Goal: Task Accomplishment & Management: Complete application form

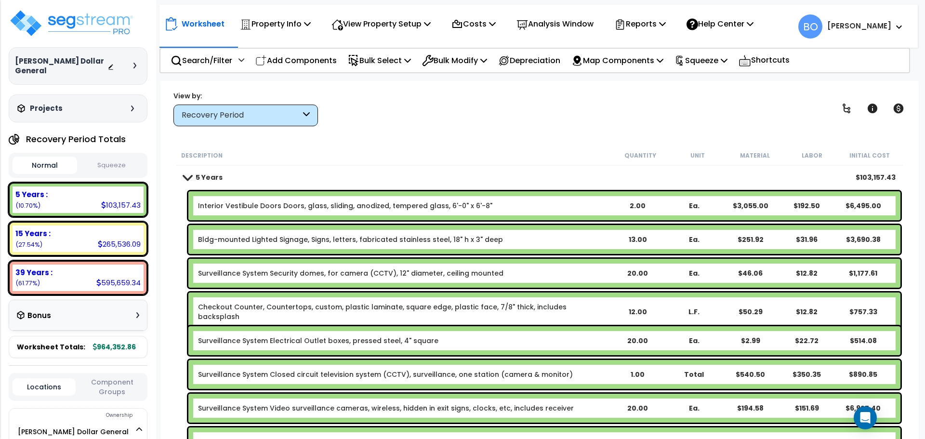
scroll to position [77, 0]
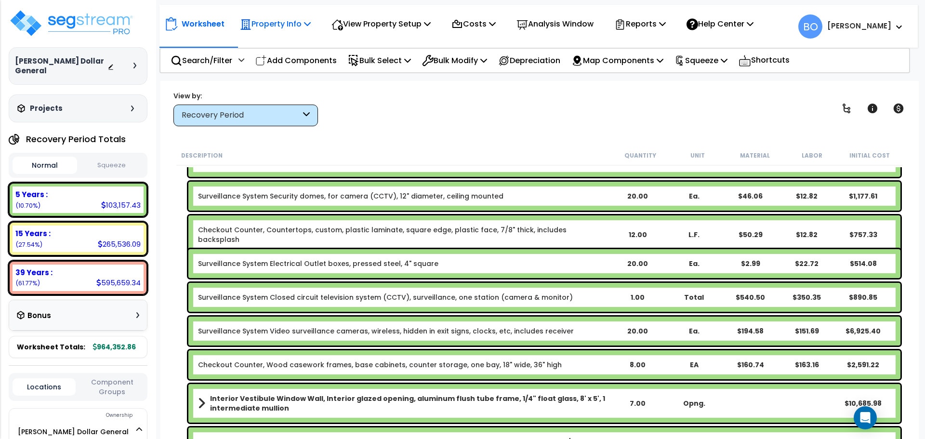
click at [311, 24] on icon at bounding box center [307, 24] width 7 height 8
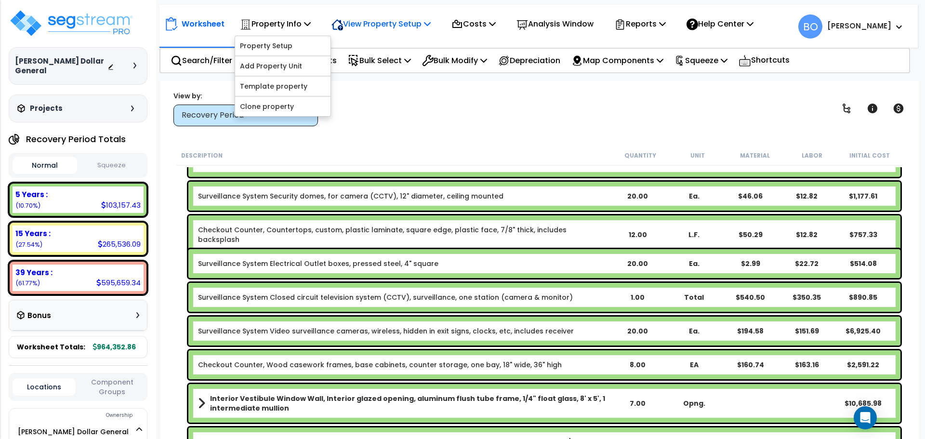
click at [311, 25] on p "View Property Setup" at bounding box center [275, 23] width 71 height 13
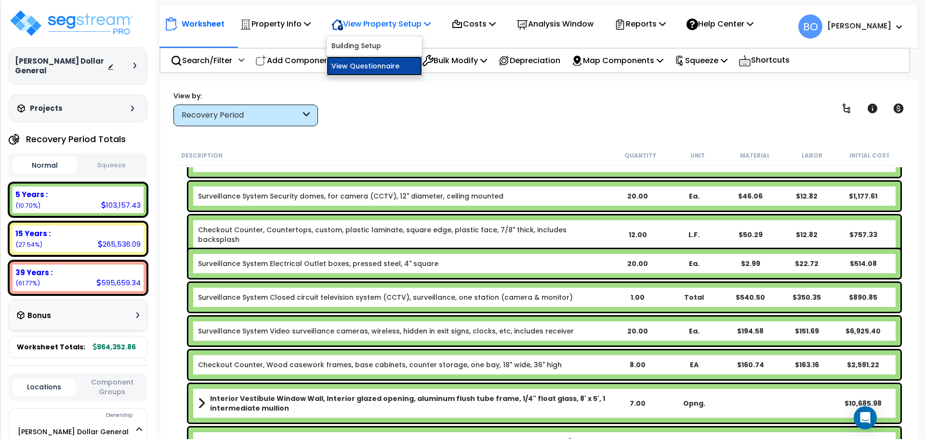
click at [388, 69] on link "View Questionnaire" at bounding box center [374, 65] width 95 height 19
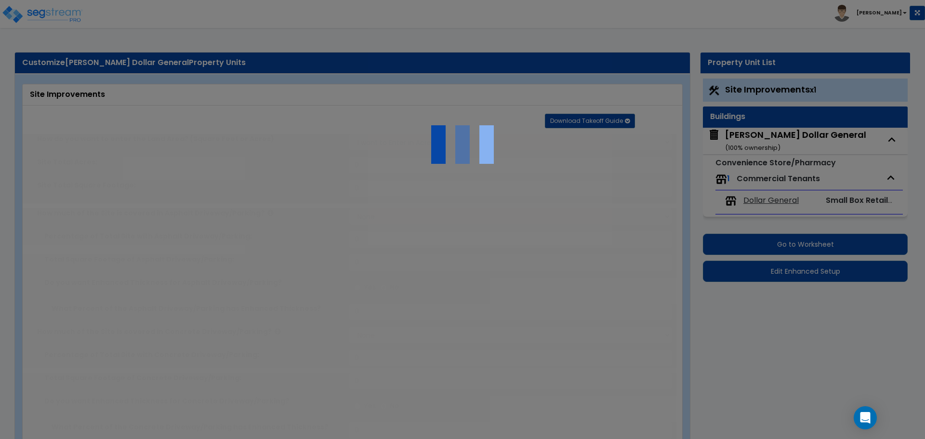
type input "1.17"
select select "2"
type input "21528"
radio input "true"
type input "2"
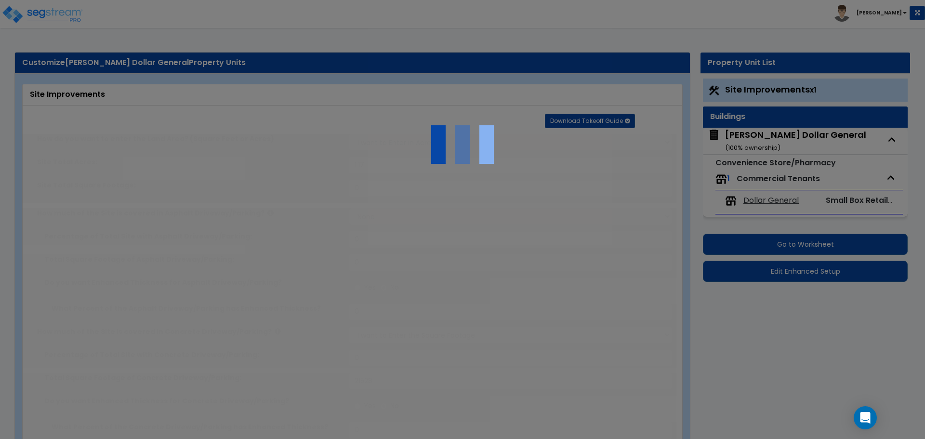
radio input "true"
type input "12"
radio input "true"
select select "1"
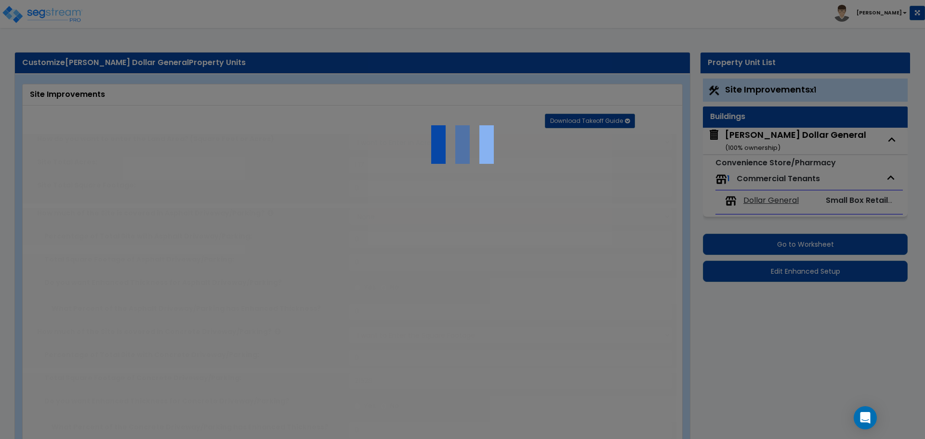
type input "1"
radio input "true"
type input "2"
radio input "true"
select select "1"
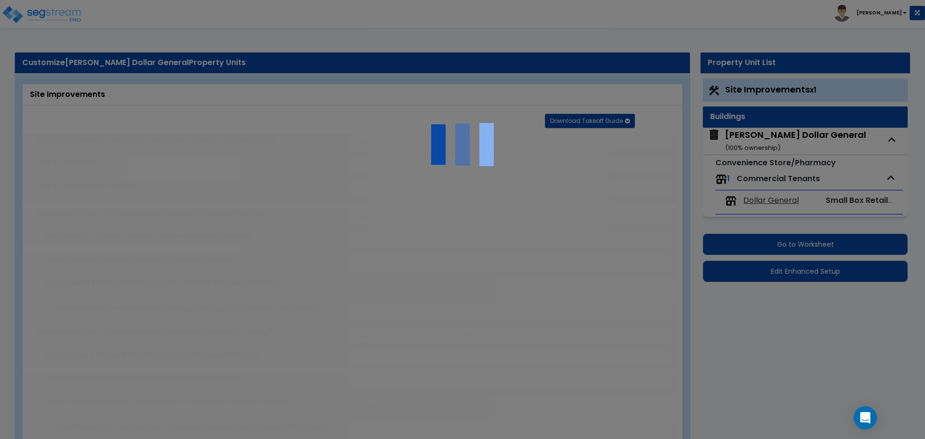
type input "13"
radio input "true"
select select "1"
type input "35"
radio input "true"
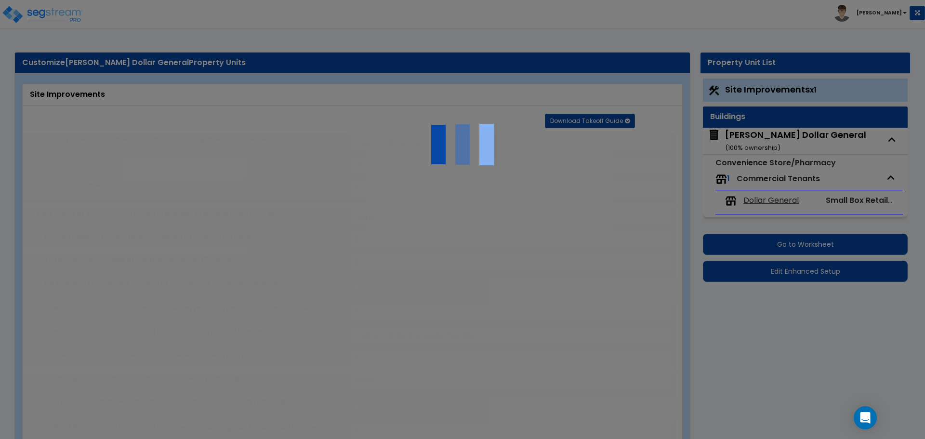
select select "2"
type input "1159"
select select "1"
radio input "true"
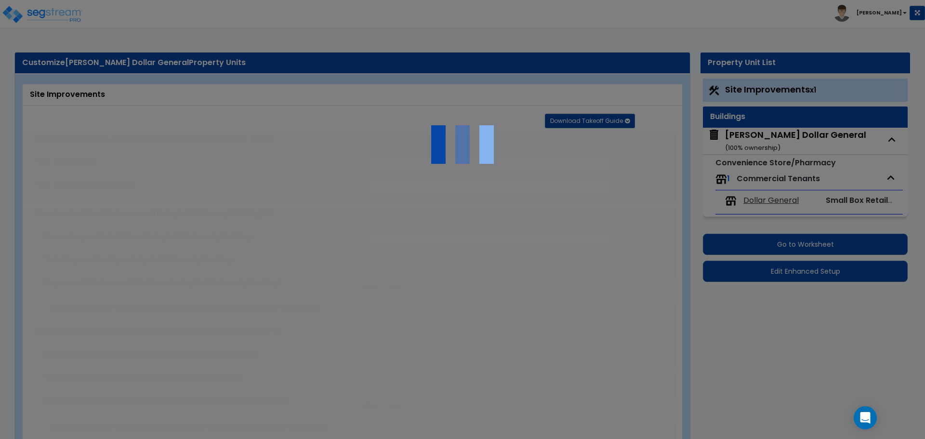
radio input "true"
type input "70"
radio input "true"
select select "2"
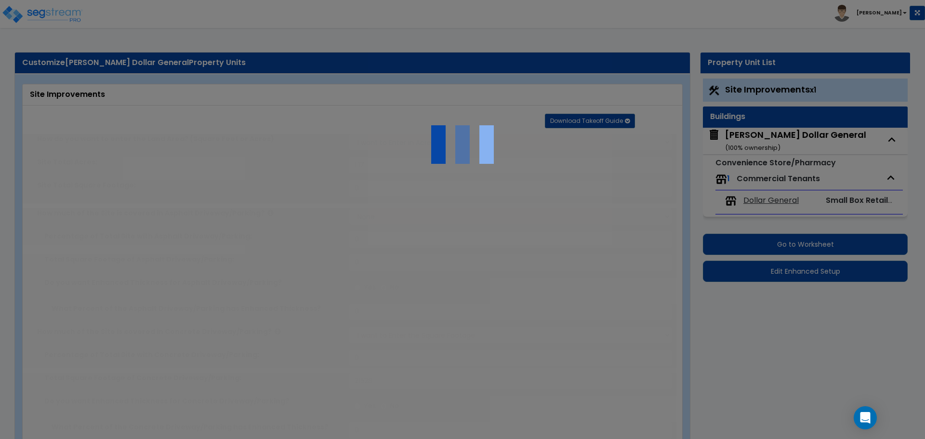
type input "9272"
radio input "true"
type input "1640"
radio input "true"
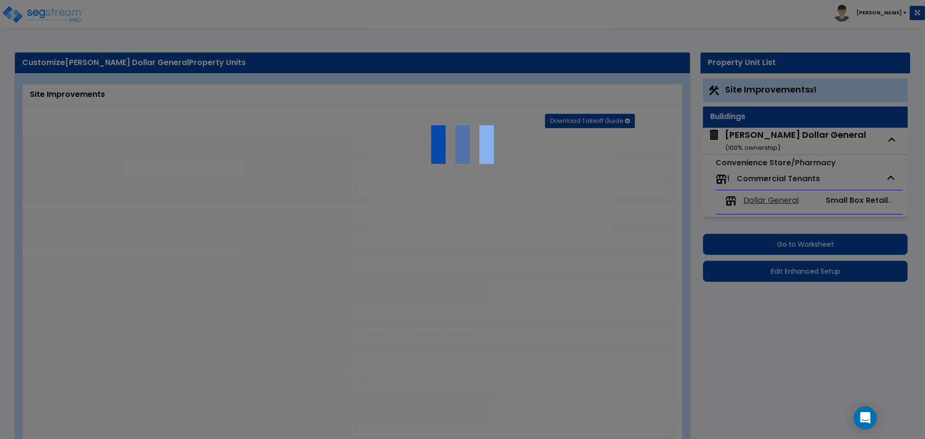
select select "1"
type input "15"
select select "1"
type input "1"
select select "1"
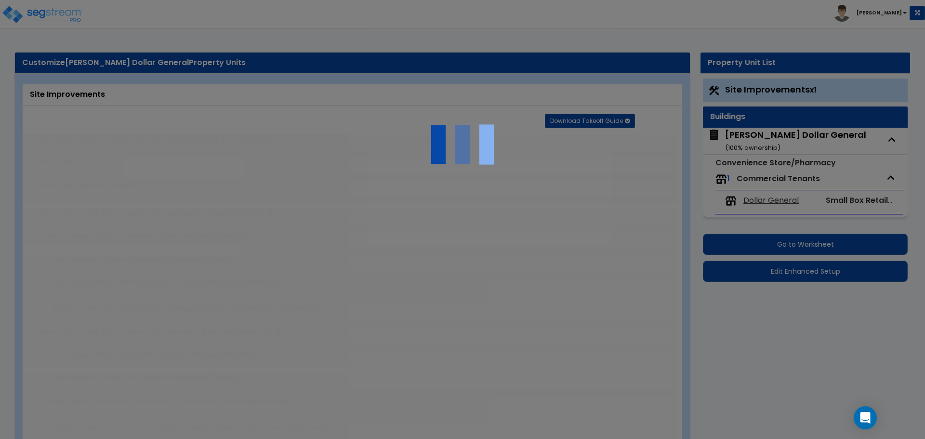
radio input "true"
type input "1"
type input "2981"
type input "4"
radio input "true"
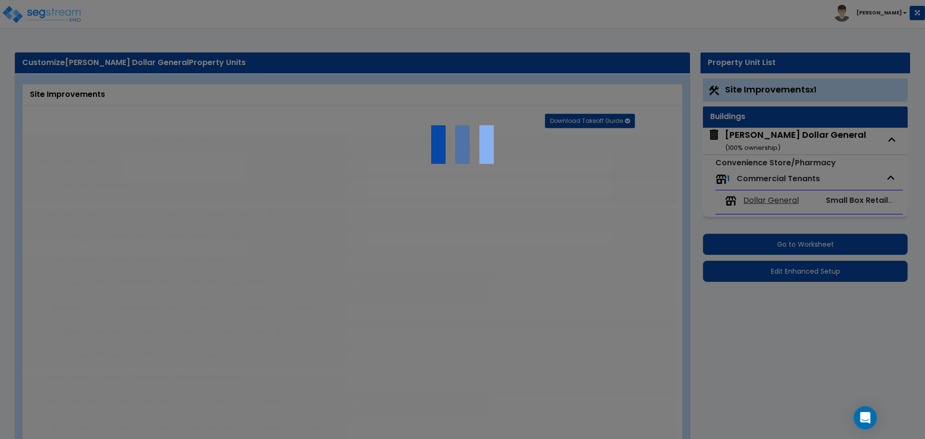
type input "2981"
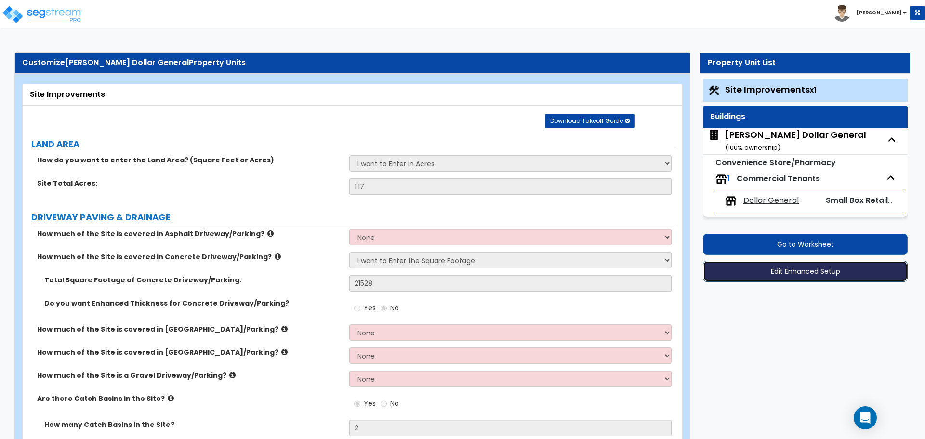
click at [827, 273] on button "Edit Enhanced Setup" at bounding box center [805, 271] width 205 height 21
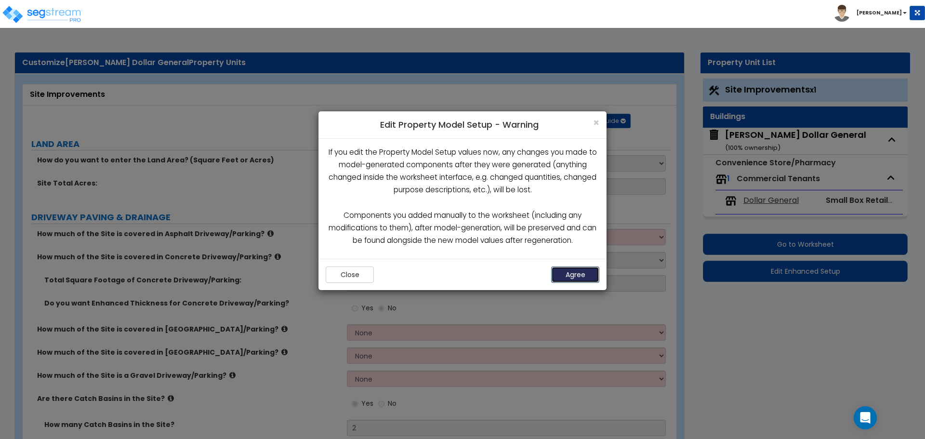
click at [583, 274] on button "Agree" at bounding box center [575, 274] width 48 height 16
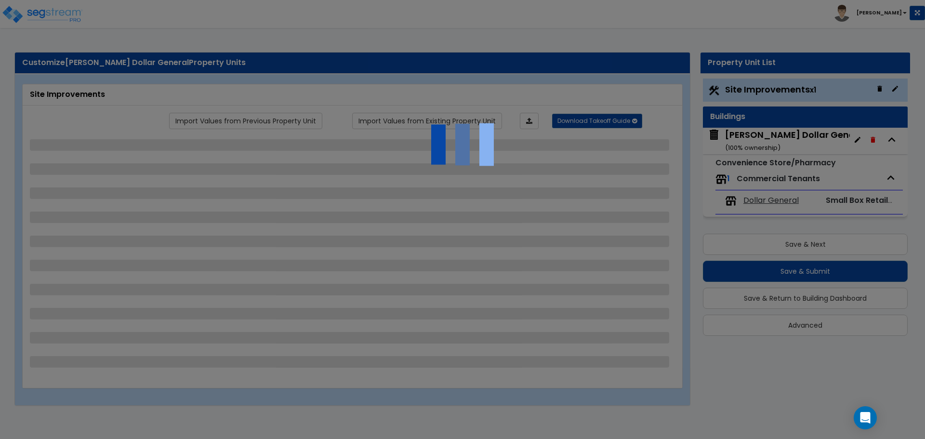
select select "2"
select select "1"
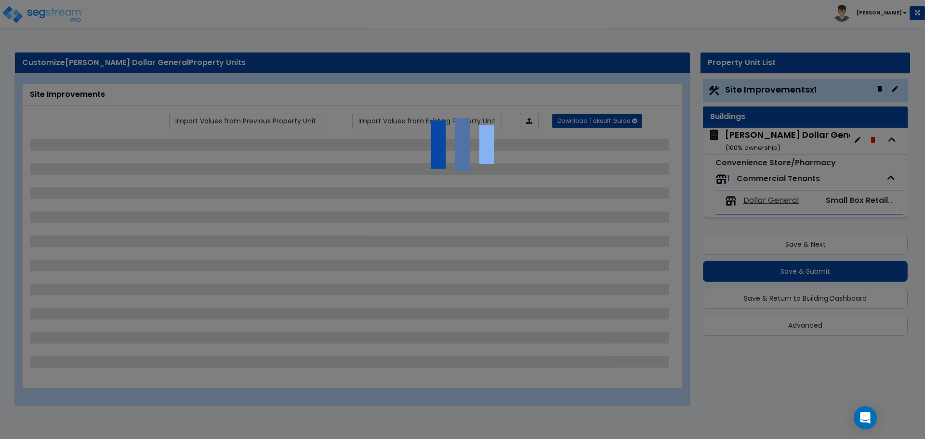
select select "2"
select select "1"
select select "2"
select select "1"
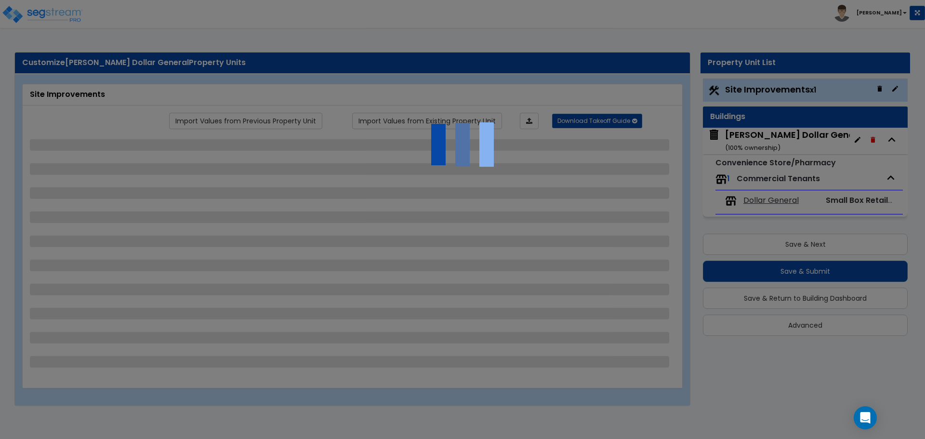
select select "1"
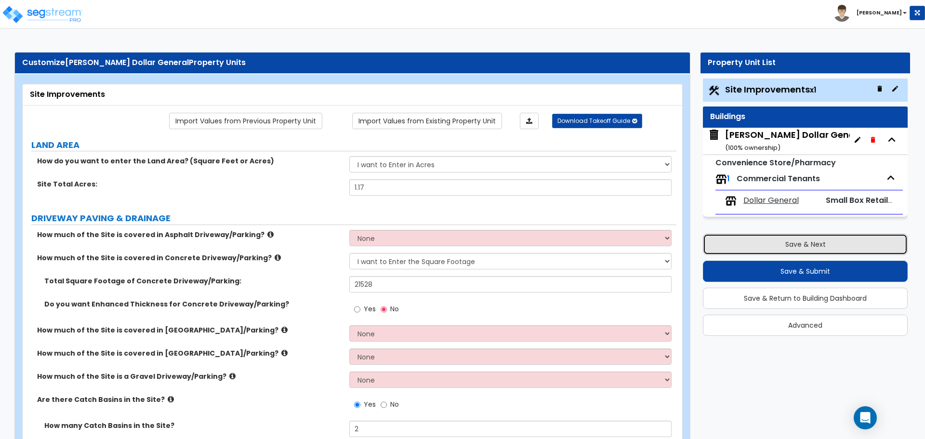
click at [804, 237] on button "Save & Next" at bounding box center [805, 244] width 205 height 21
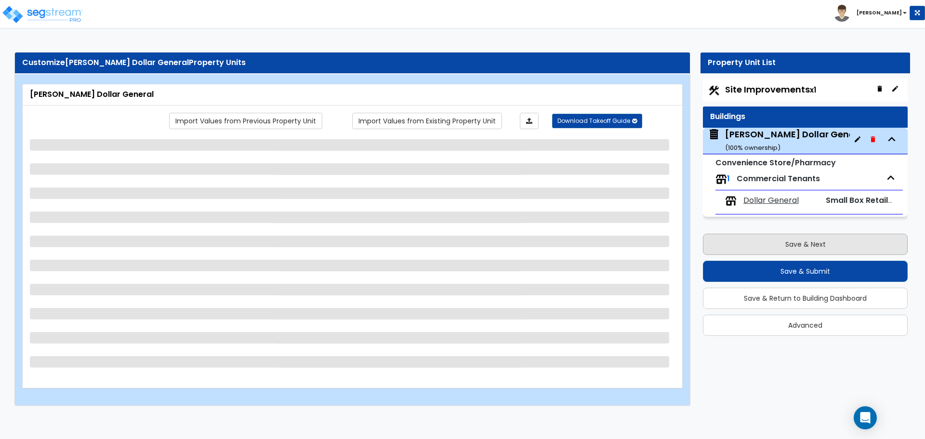
select select "8"
select select "2"
select select "3"
select select "6"
select select "2"
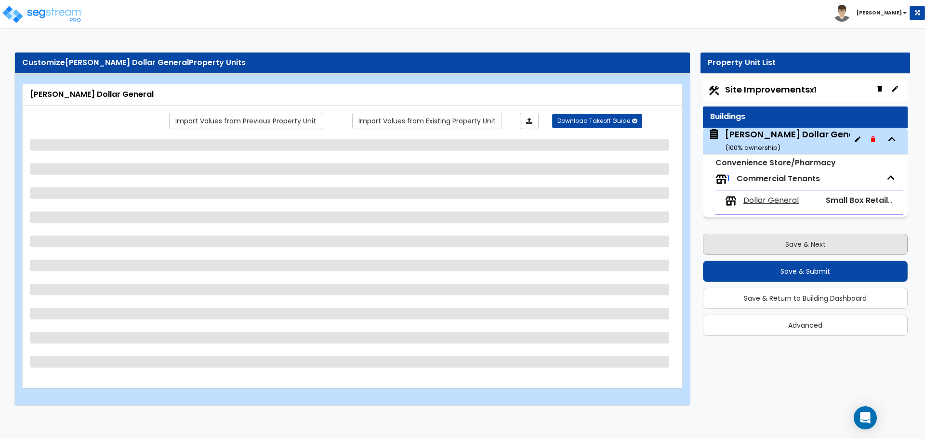
select select "1"
select select "2"
select select "1"
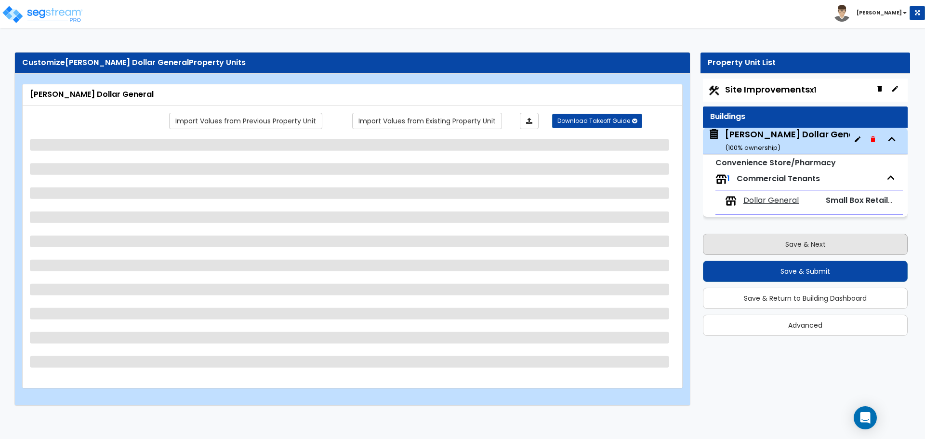
select select "2"
select select "1"
select select "3"
select select "1"
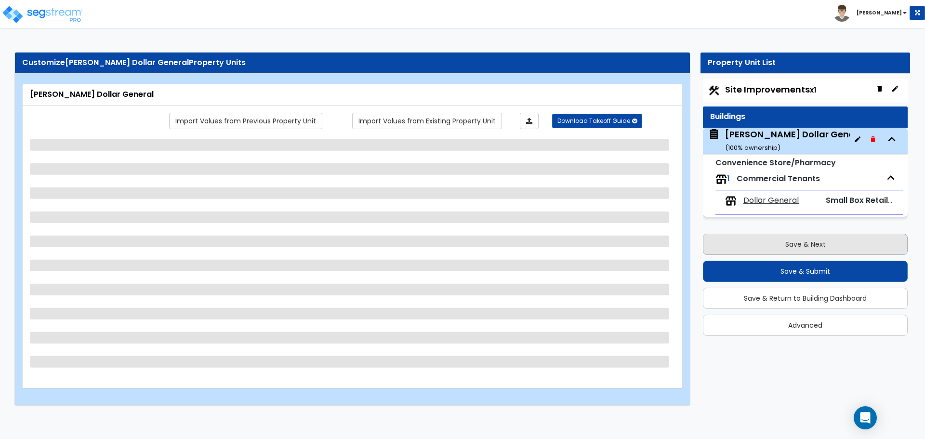
select select "1"
select select "3"
select select "1"
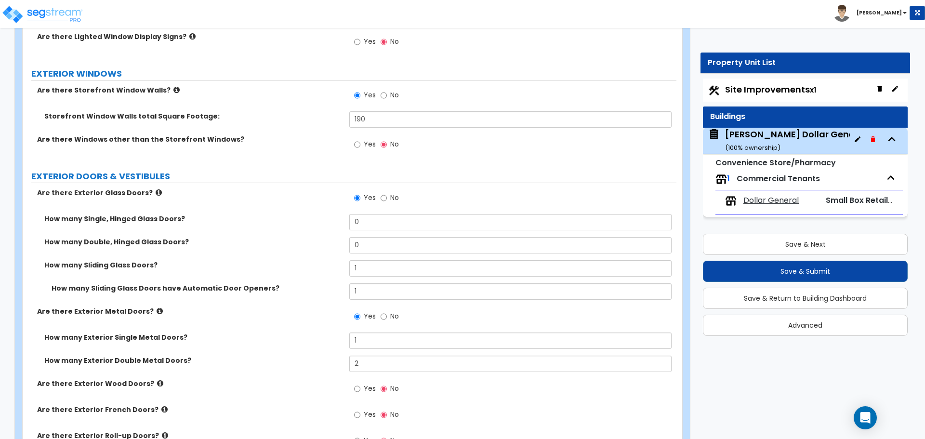
scroll to position [1204, 0]
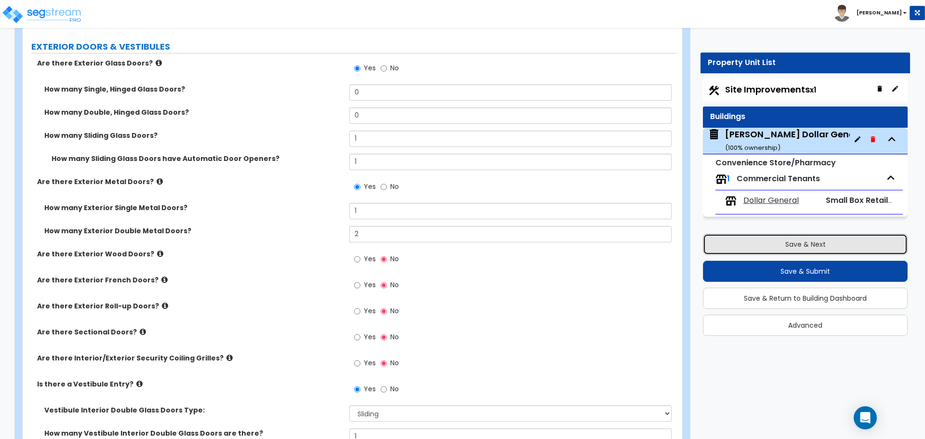
click at [801, 246] on button "Save & Next" at bounding box center [805, 244] width 205 height 21
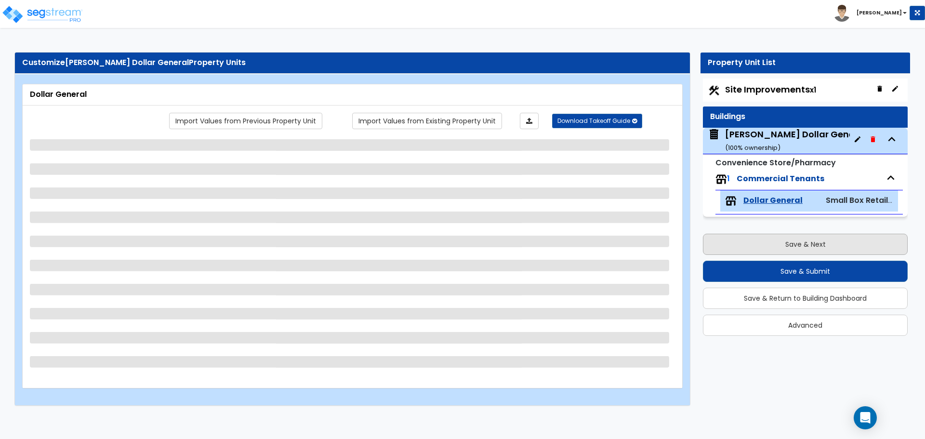
scroll to position [0, 0]
select select "2"
select select "1"
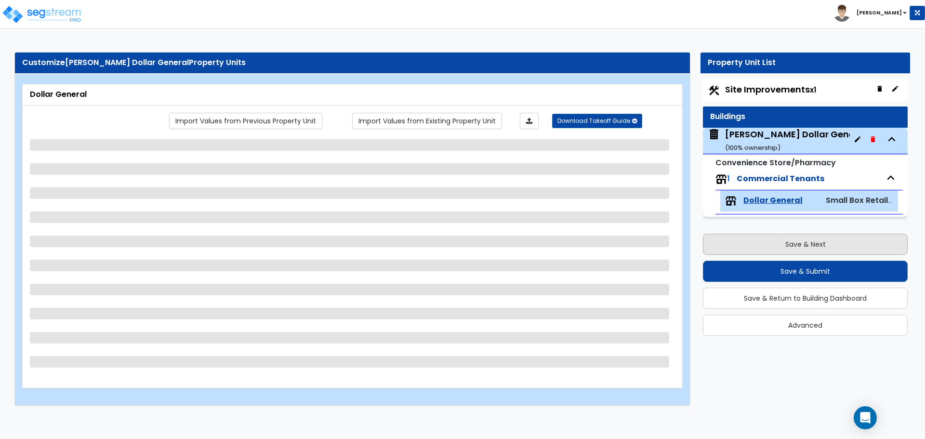
select select "1"
select select "3"
select select "1"
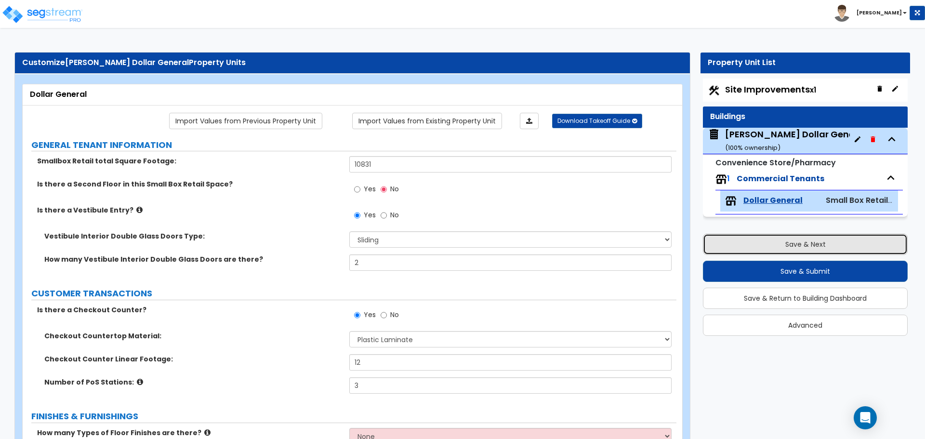
click at [801, 246] on button "Save & Next" at bounding box center [805, 244] width 205 height 21
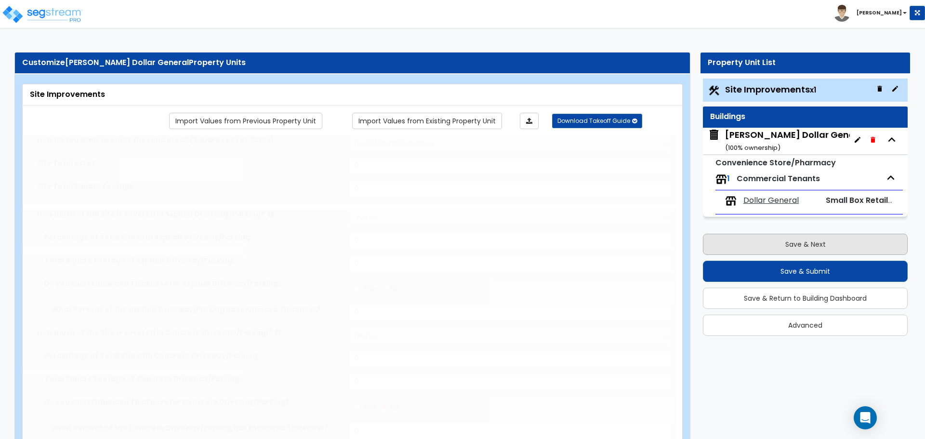
type input "1.17"
select select "2"
type input "21528"
radio input "true"
type input "2"
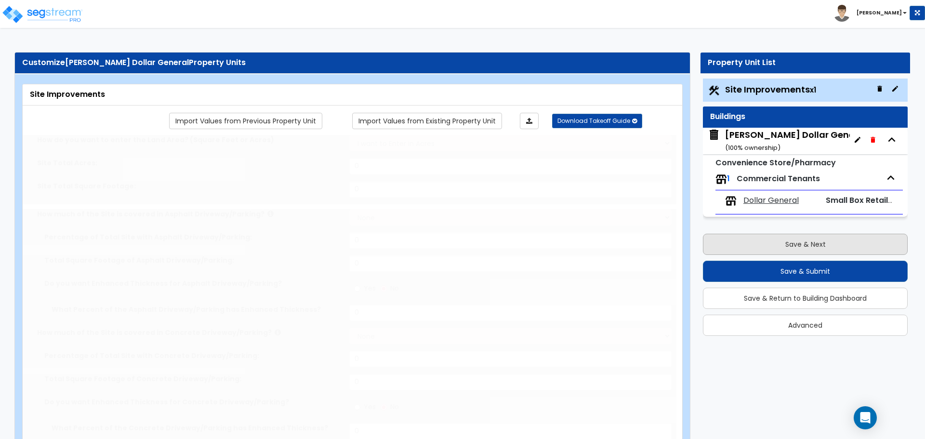
radio input "true"
type input "12"
radio input "true"
select select "1"
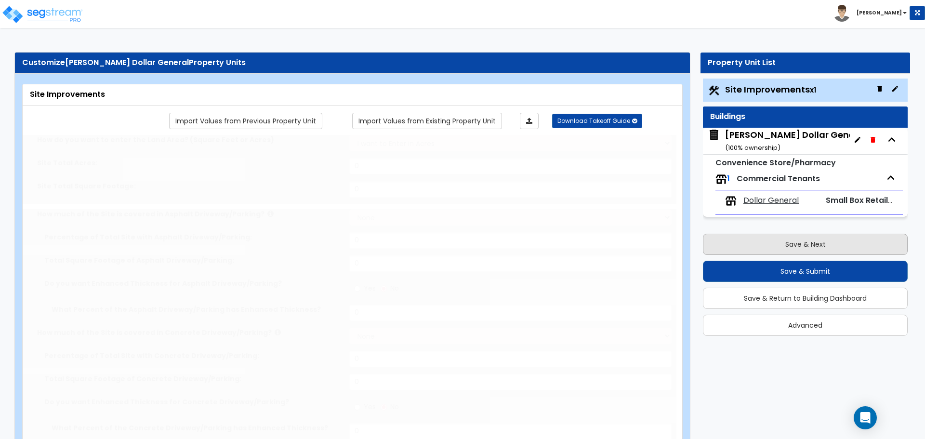
type input "1"
radio input "true"
type input "2"
radio input "true"
select select "1"
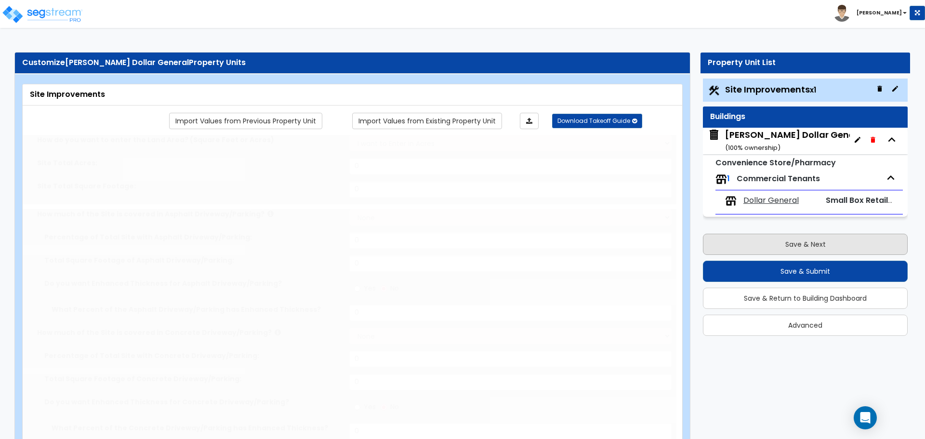
type input "13"
radio input "true"
select select "1"
type input "35"
radio input "true"
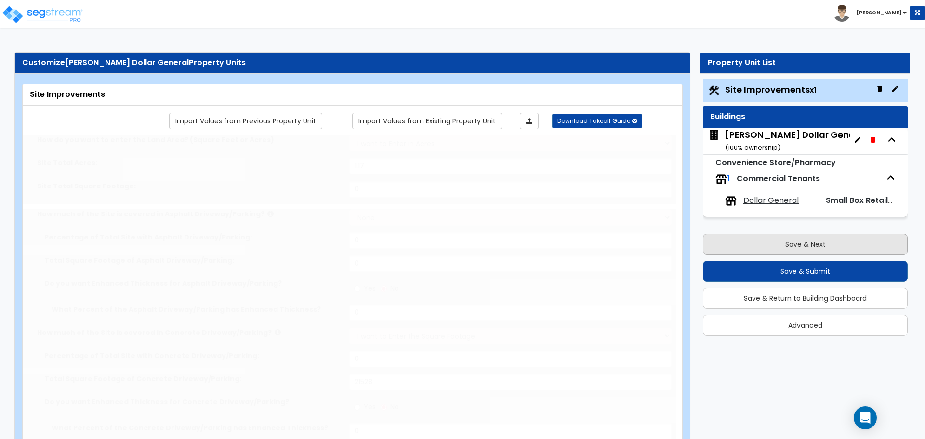
select select "2"
type input "1159"
select select "1"
radio input "true"
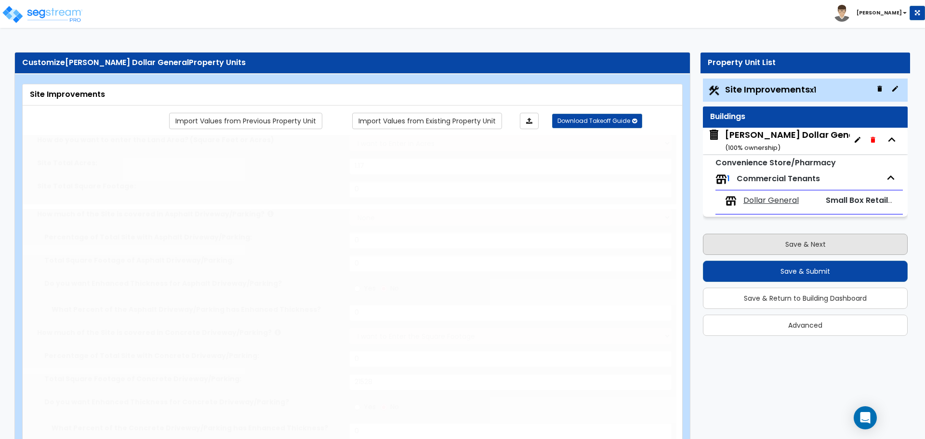
radio input "true"
type input "70"
radio input "true"
select select "2"
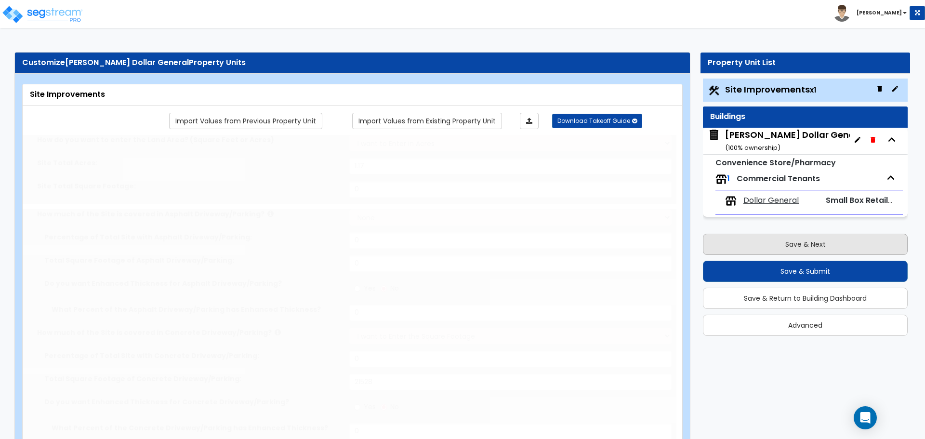
type input "9272"
radio input "true"
type input "1640"
radio input "true"
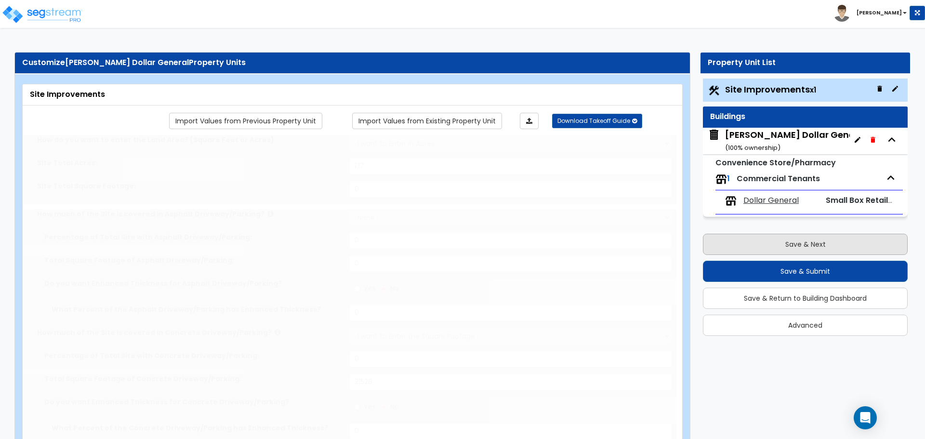
select select "1"
type input "15"
select select "1"
type input "1"
select select "1"
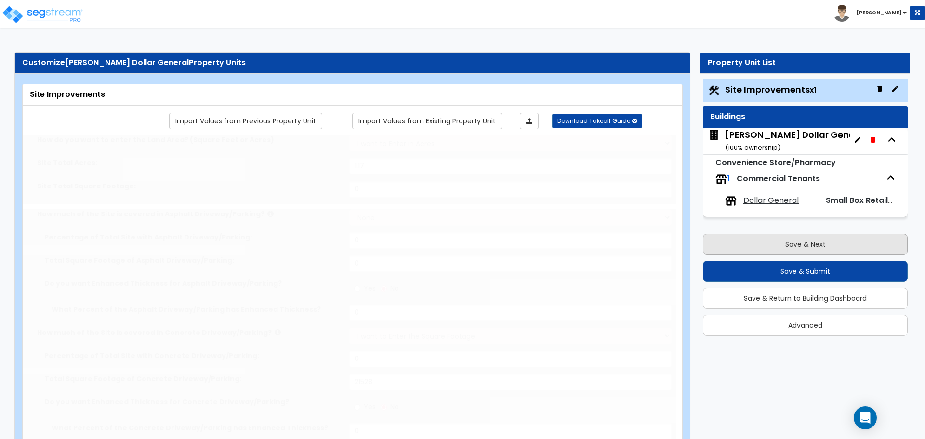
radio input "true"
type input "1"
type input "2981"
type input "4"
radio input "true"
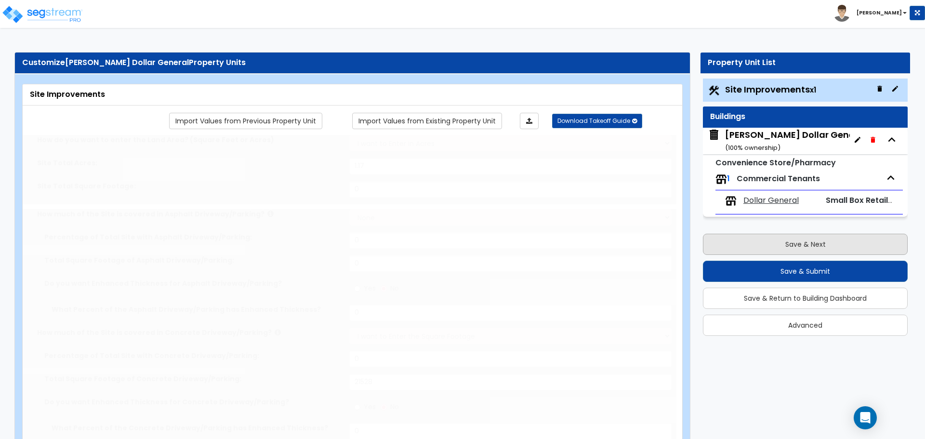
type input "2981"
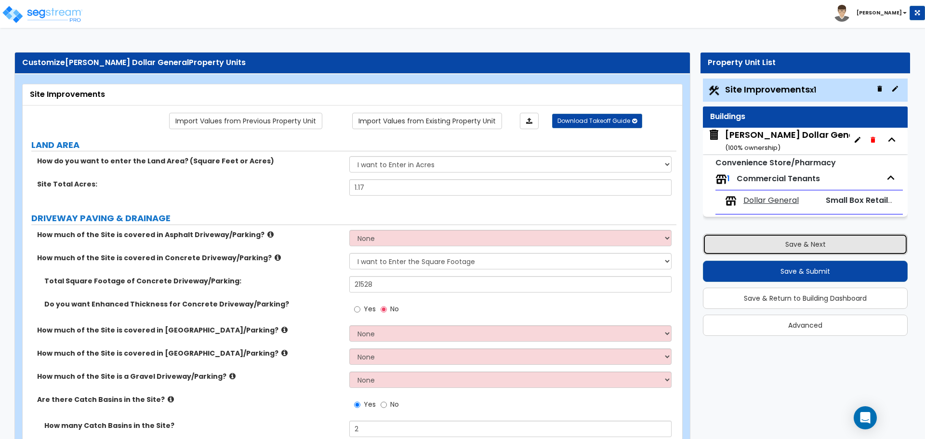
click at [822, 242] on button "Save & Next" at bounding box center [805, 244] width 205 height 21
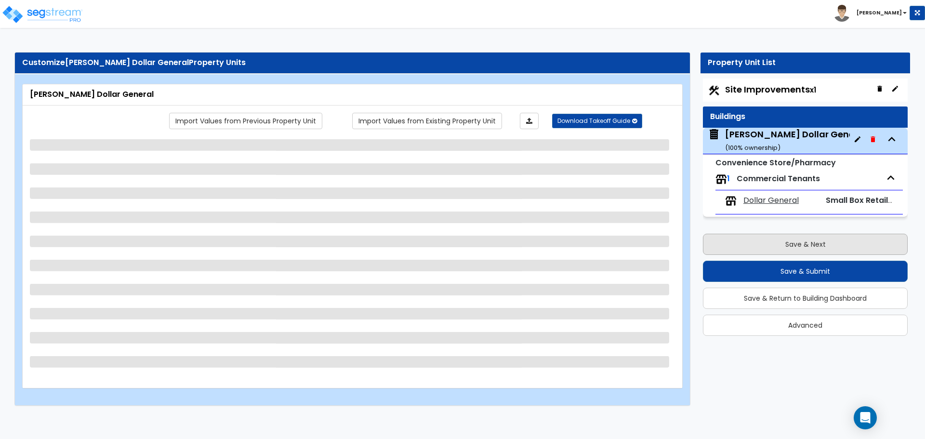
select select "8"
select select "2"
select select "3"
select select "6"
select select "2"
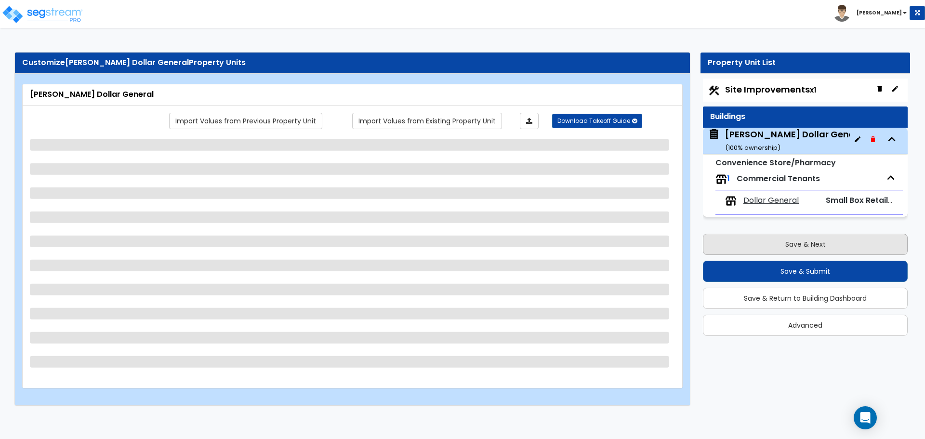
select select "1"
select select "2"
select select "1"
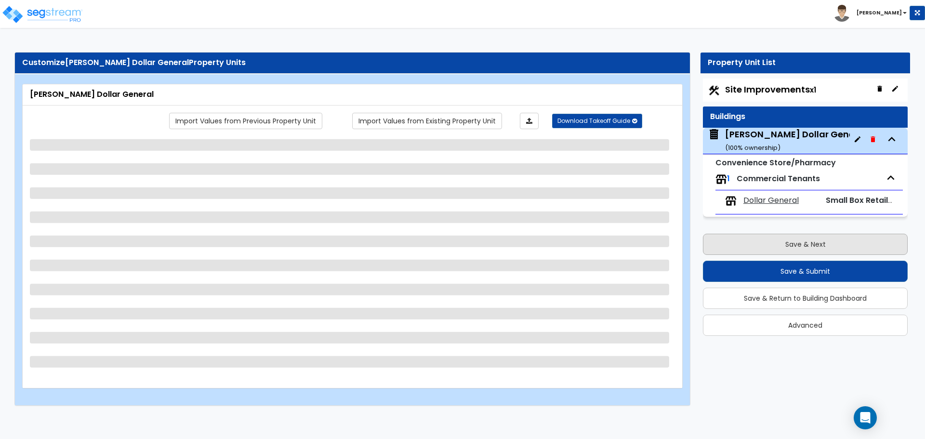
select select "2"
select select "1"
select select "3"
select select "1"
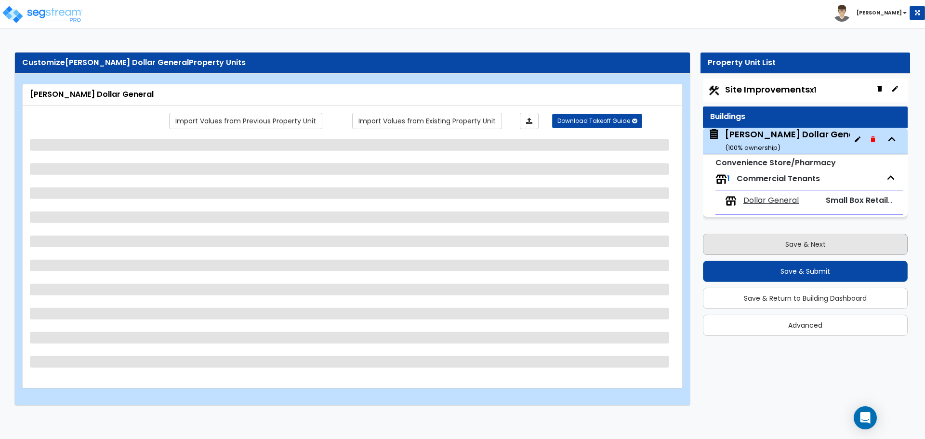
select select "1"
select select "3"
select select "1"
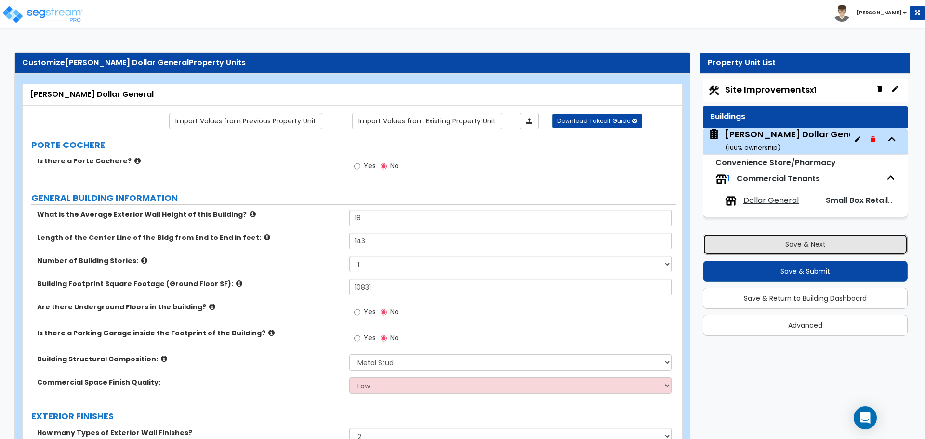
click at [822, 242] on button "Save & Next" at bounding box center [805, 244] width 205 height 21
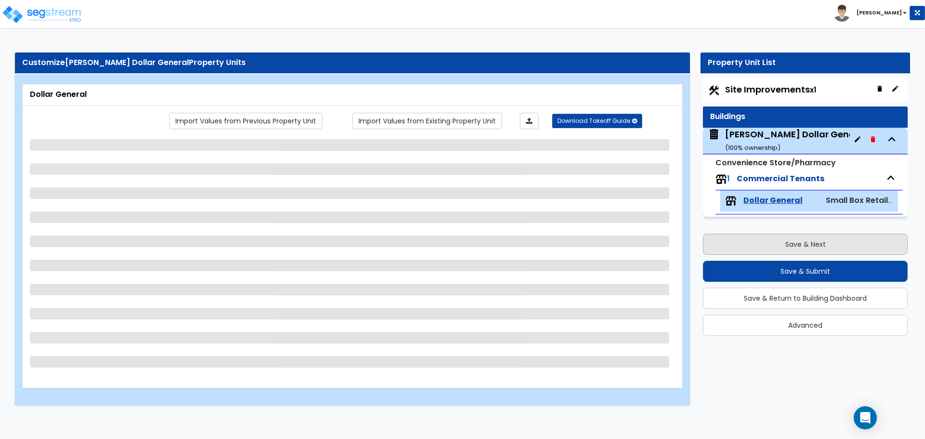
select select "2"
select select "1"
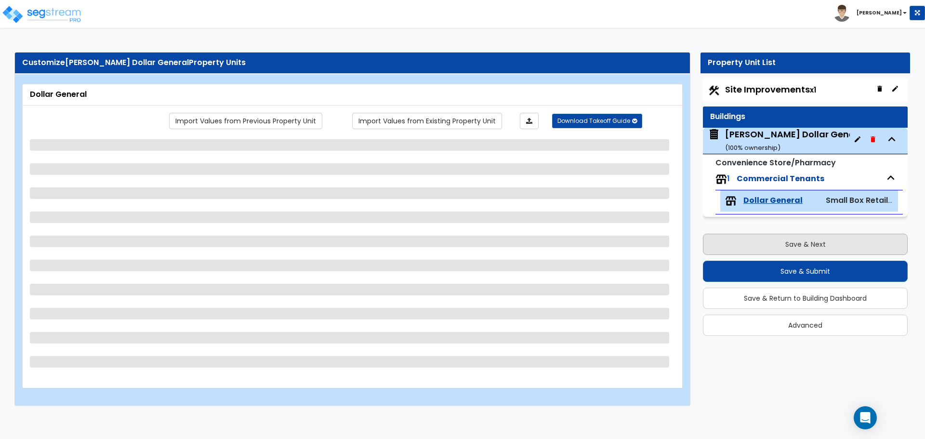
select select "1"
select select "3"
select select "1"
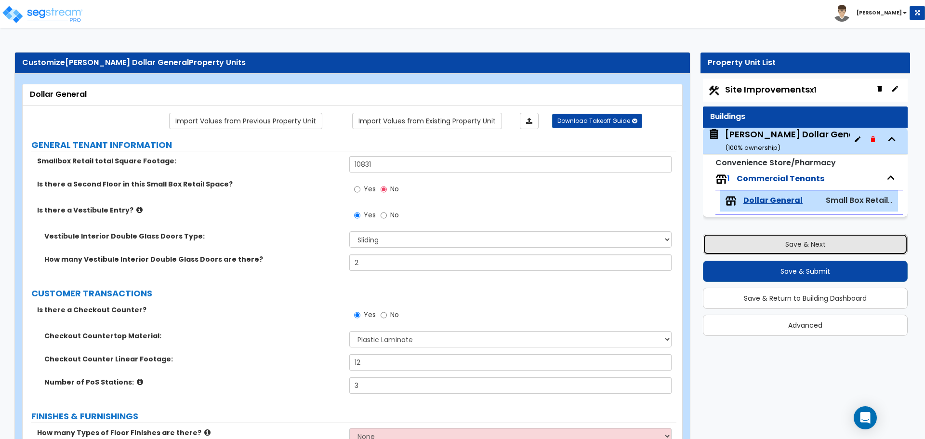
click at [822, 242] on button "Save & Next" at bounding box center [805, 244] width 205 height 21
select select "2"
select select "1"
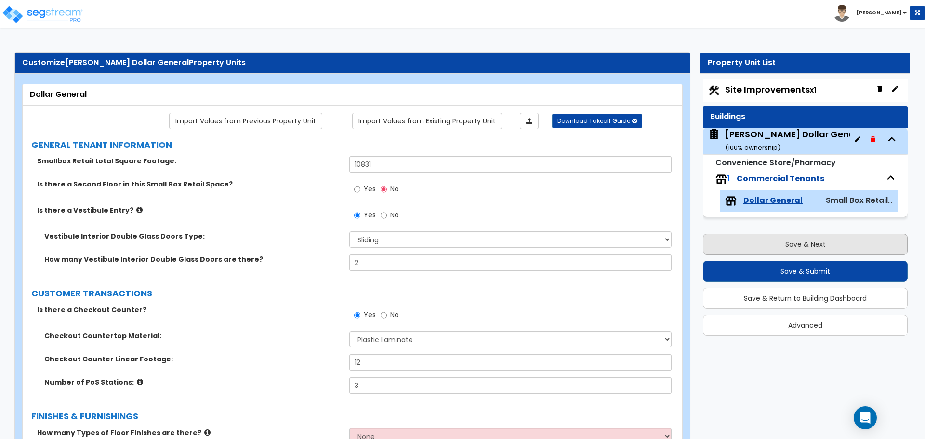
select select "1"
select select "2"
select select "1"
select select "2"
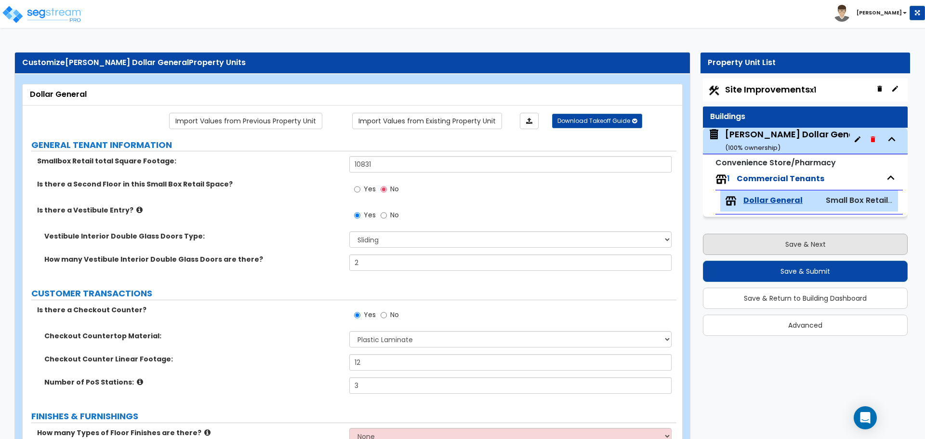
select select "1"
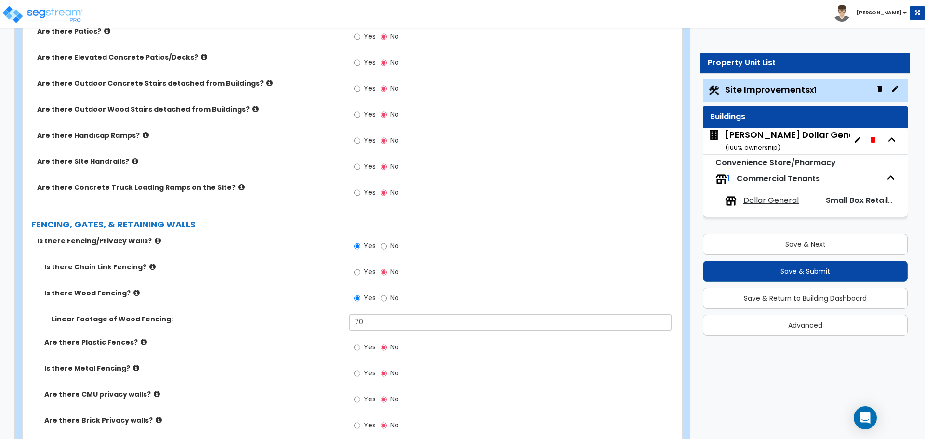
scroll to position [963, 0]
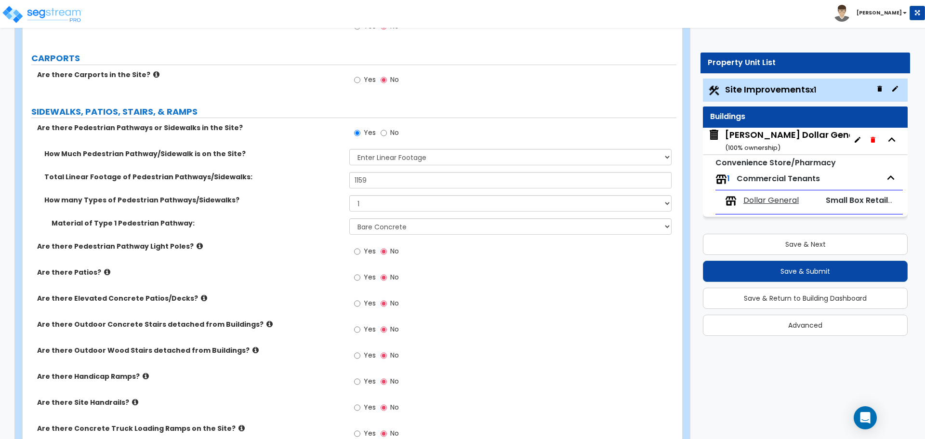
click at [778, 201] on span "Dollar General" at bounding box center [770, 200] width 55 height 11
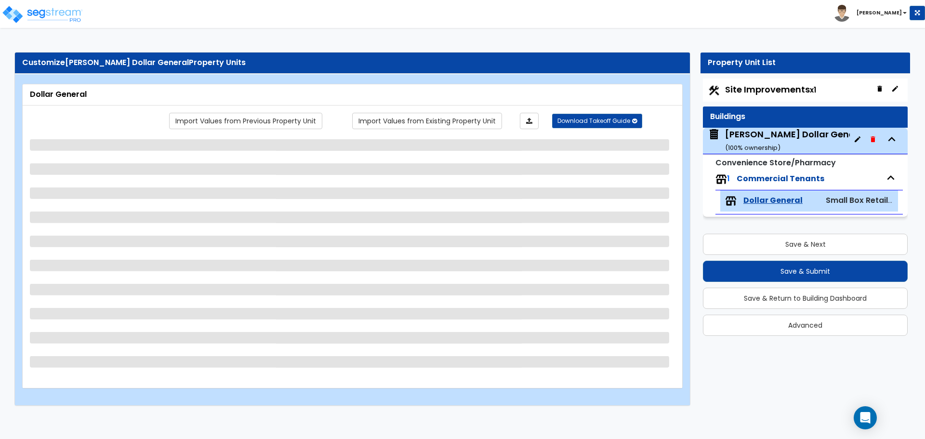
select select "2"
select select "1"
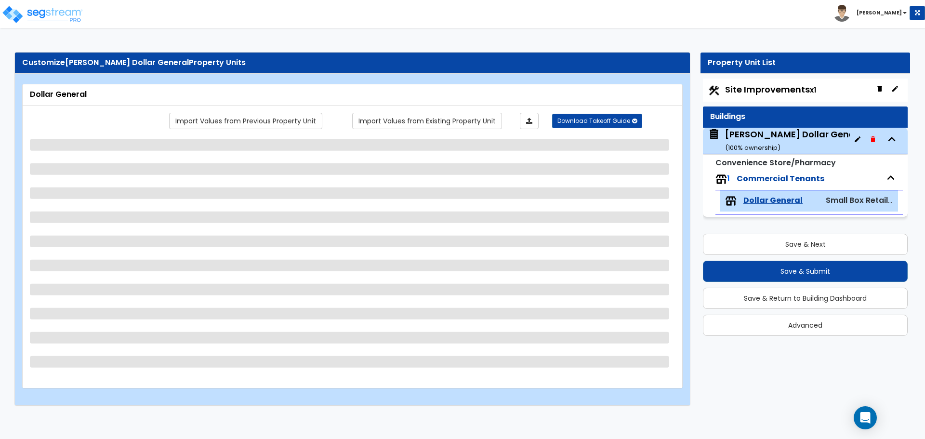
select select "1"
select select "3"
select select "1"
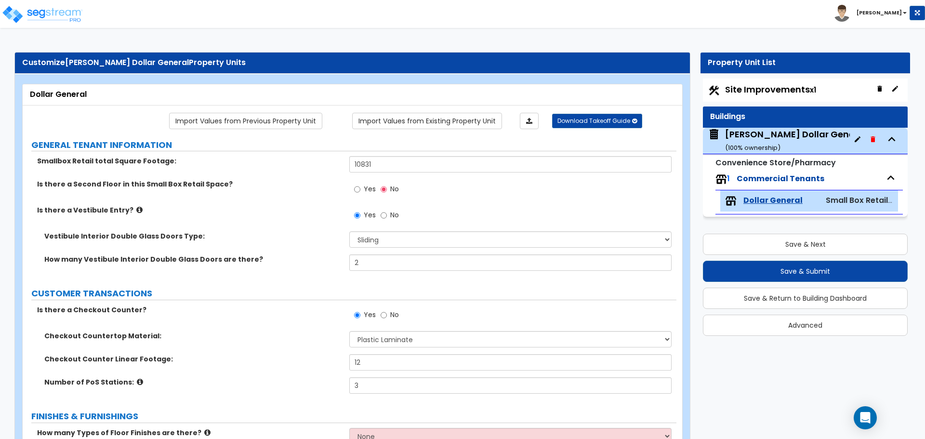
click at [854, 202] on span "Small Box Retail Tenant" at bounding box center [872, 200] width 92 height 11
click at [777, 137] on div "Artemus Dollar General ( 100 % ownership)" at bounding box center [795, 140] width 141 height 25
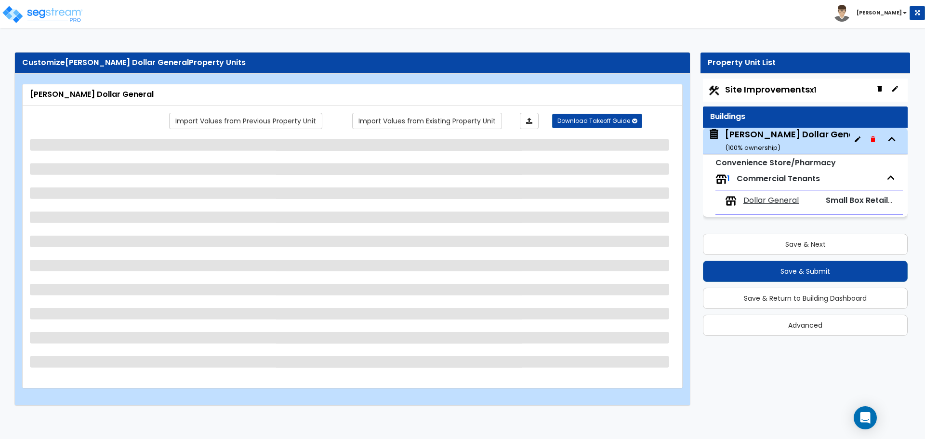
select select "8"
select select "2"
select select "3"
select select "6"
select select "2"
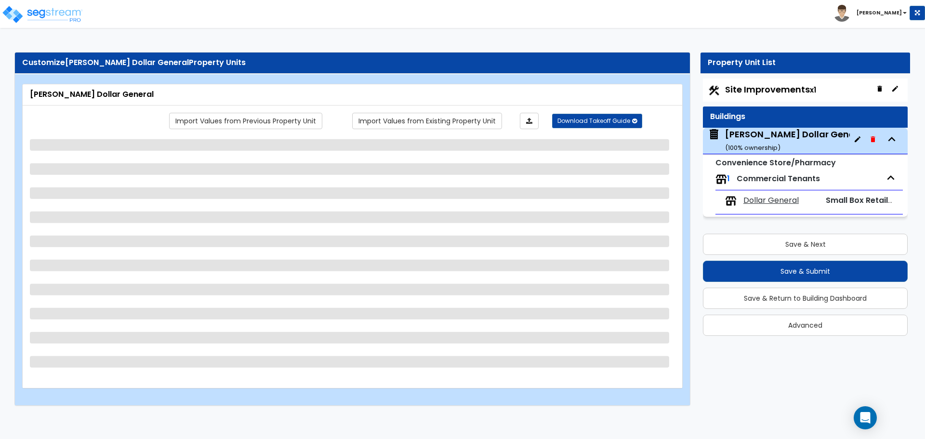
select select "1"
select select "2"
select select "1"
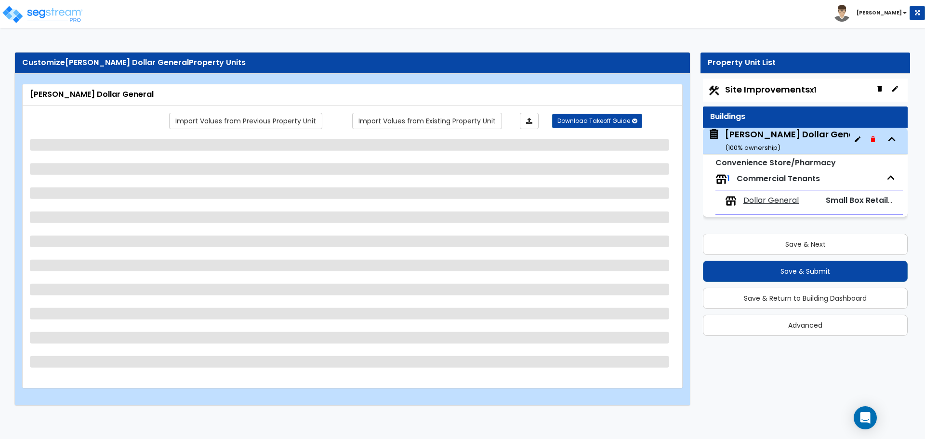
select select "1"
select select "3"
select select "1"
select select "3"
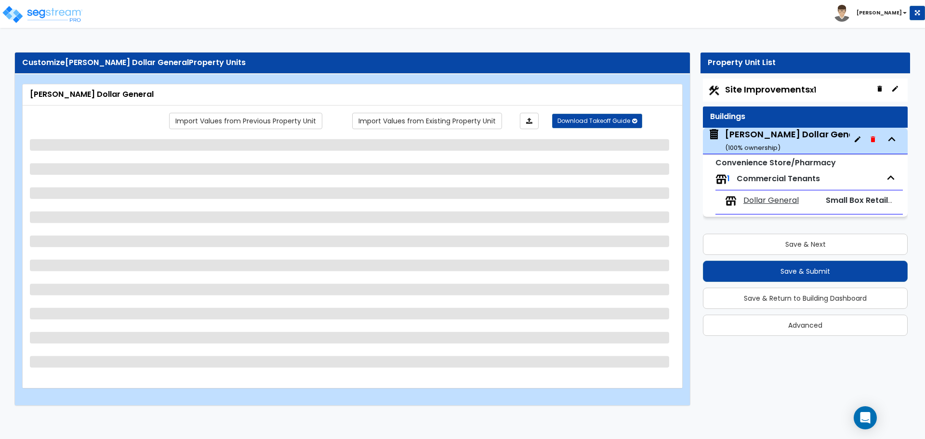
select select "3"
select select "1"
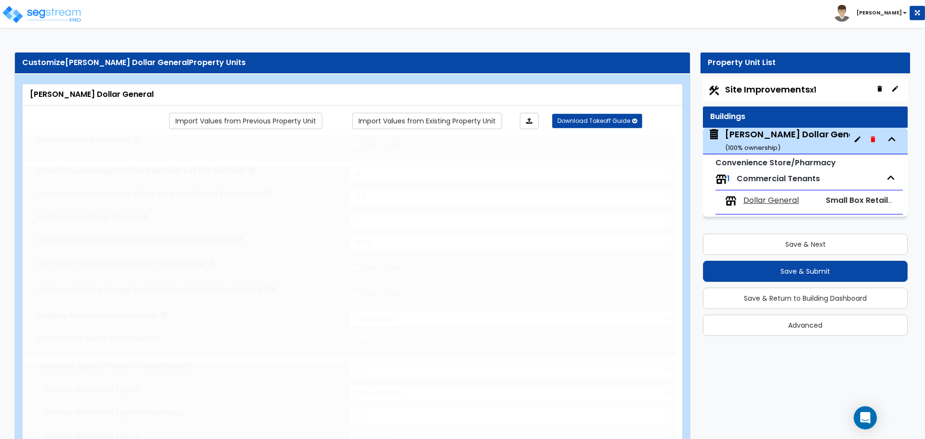
select select "2"
select select "1"
type input "2"
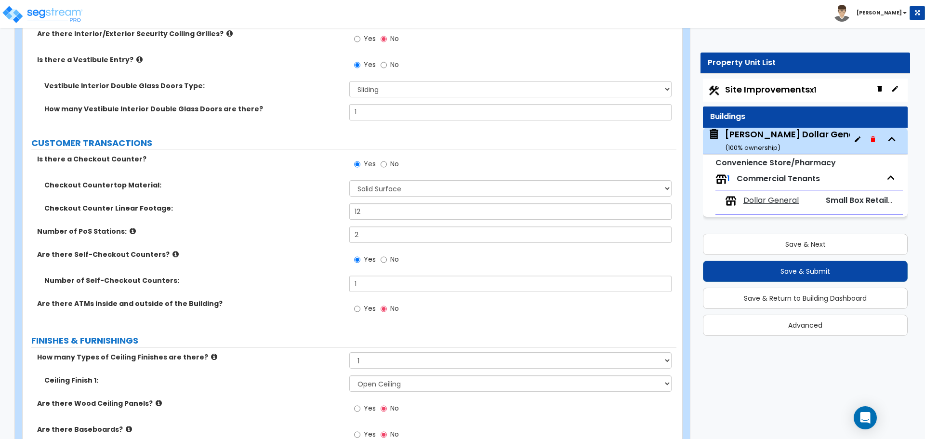
scroll to position [1638, 0]
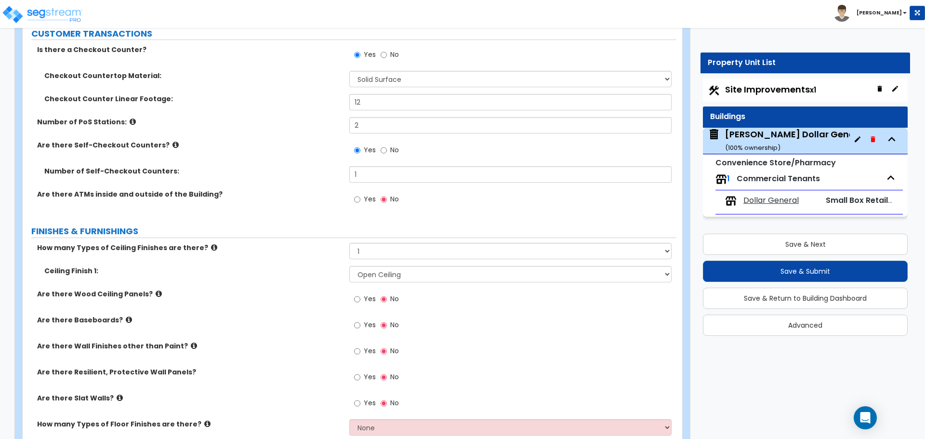
click at [780, 201] on span "Dollar General" at bounding box center [770, 200] width 55 height 11
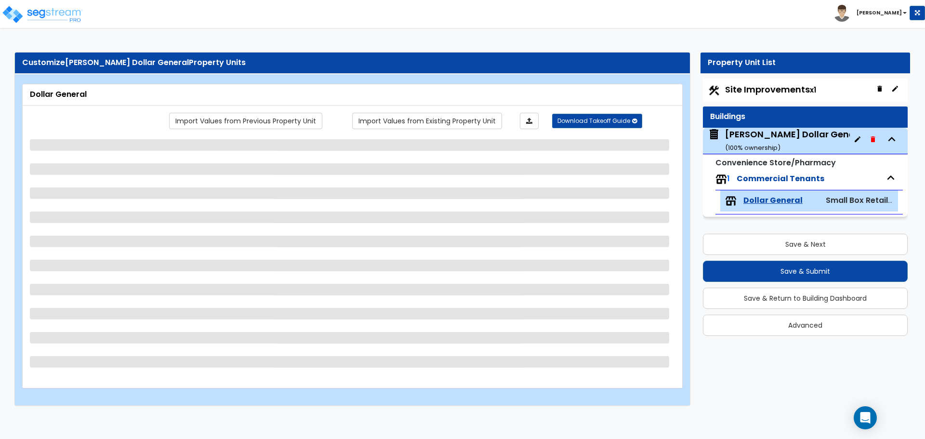
scroll to position [0, 0]
select select "2"
select select "1"
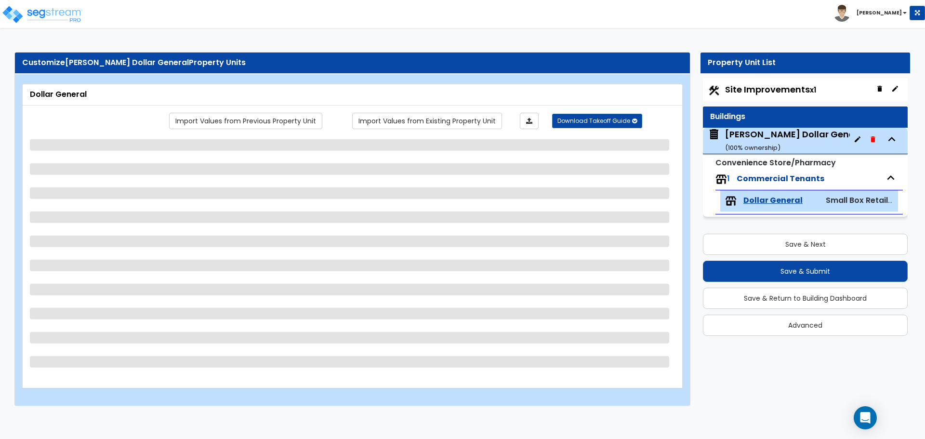
select select "1"
select select "3"
select select "1"
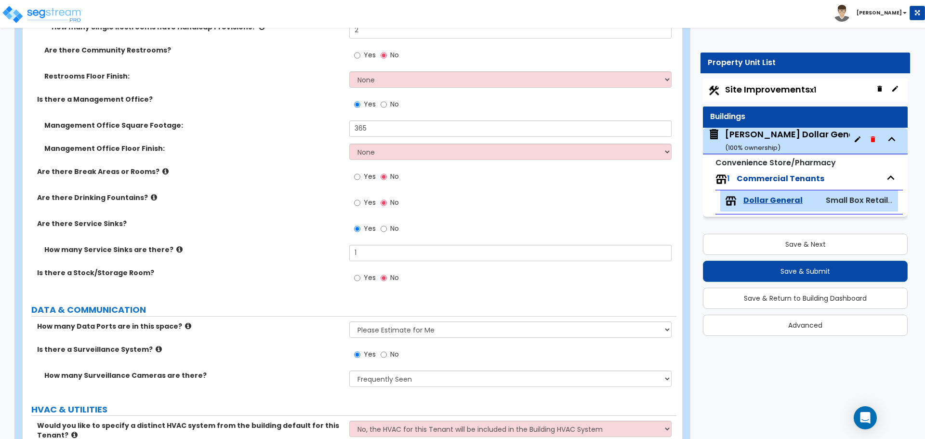
scroll to position [1012, 0]
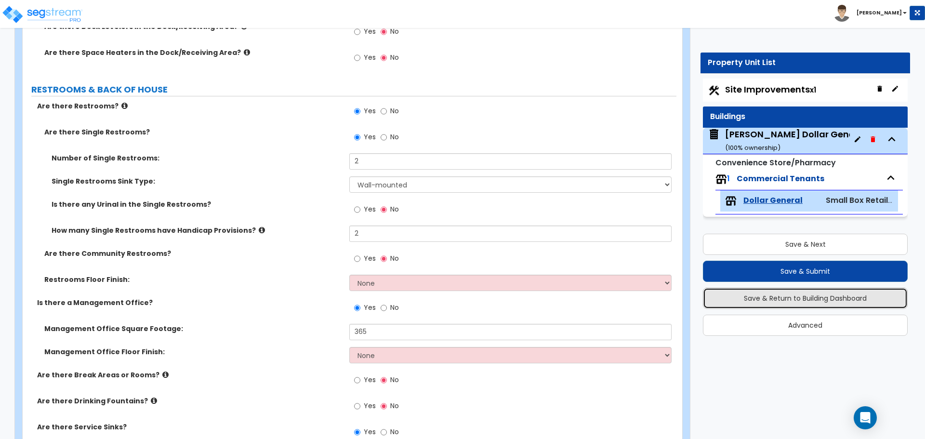
click at [824, 297] on button "Save & Return to Building Dashboard" at bounding box center [805, 298] width 205 height 21
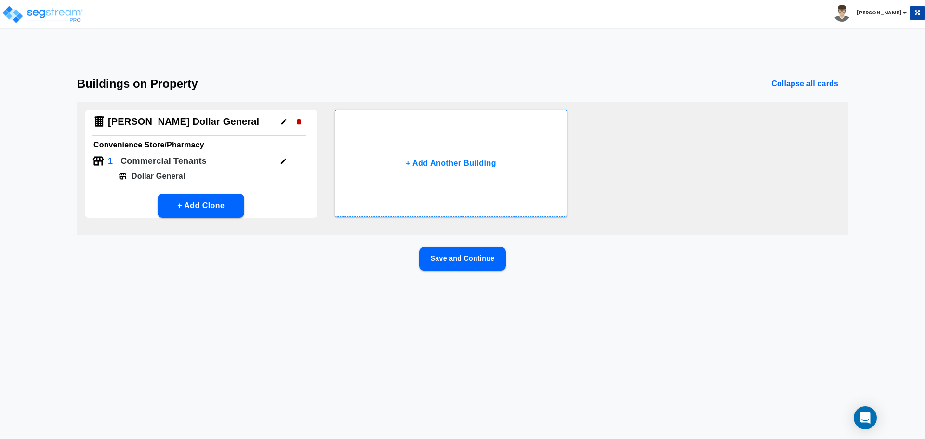
scroll to position [0, 0]
click at [283, 159] on icon "button" at bounding box center [283, 161] width 7 height 7
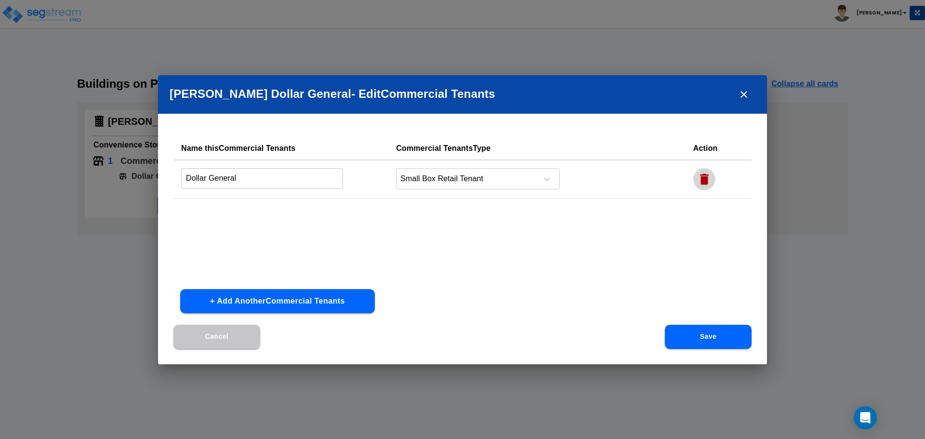
click at [703, 181] on icon "button" at bounding box center [704, 178] width 9 height 11
click at [712, 343] on button "Save" at bounding box center [708, 337] width 87 height 24
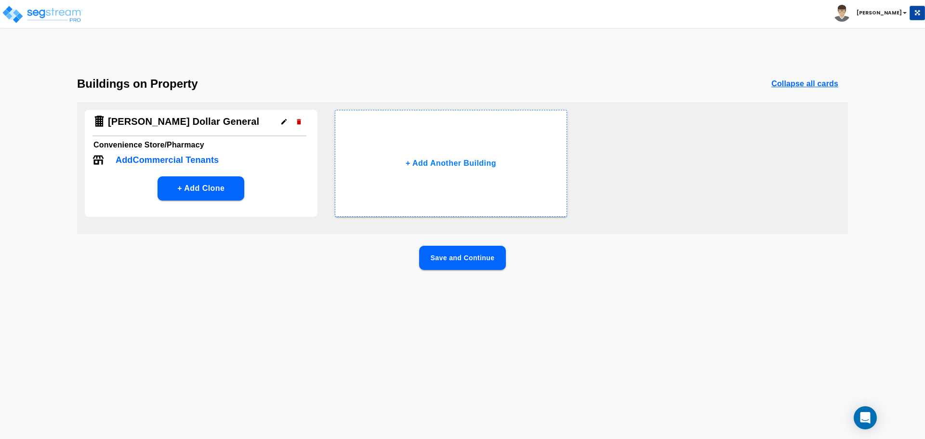
click at [478, 263] on button "Save and Continue" at bounding box center [462, 258] width 87 height 24
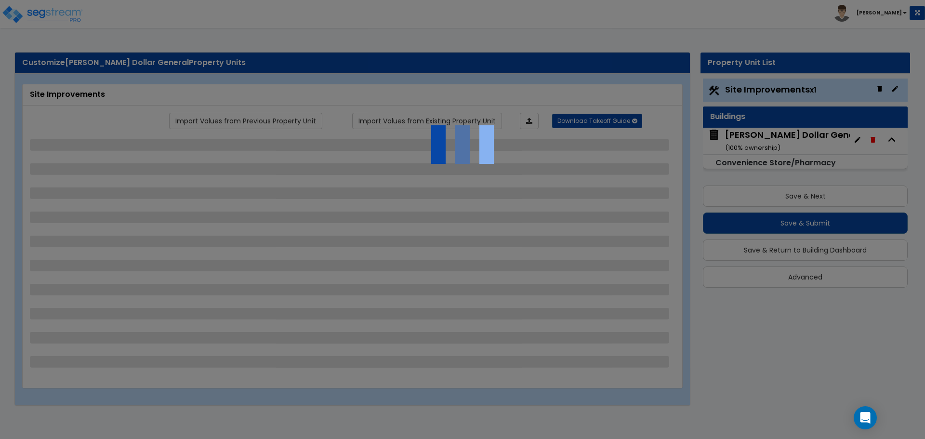
select select "2"
select select "1"
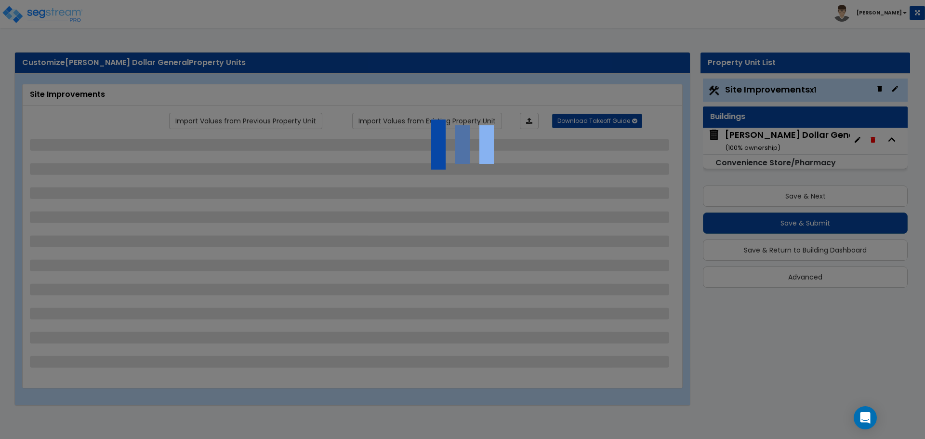
select select "2"
select select "1"
select select "2"
select select "1"
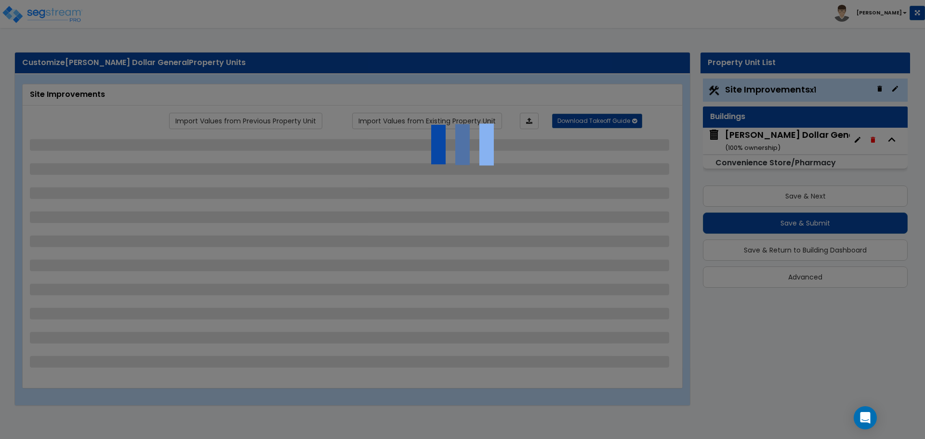
select select "1"
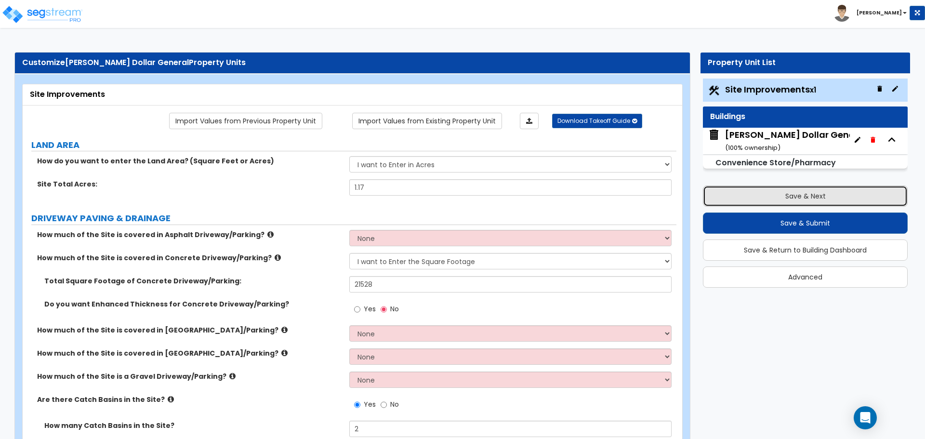
click at [801, 193] on button "Save & Next" at bounding box center [805, 195] width 205 height 21
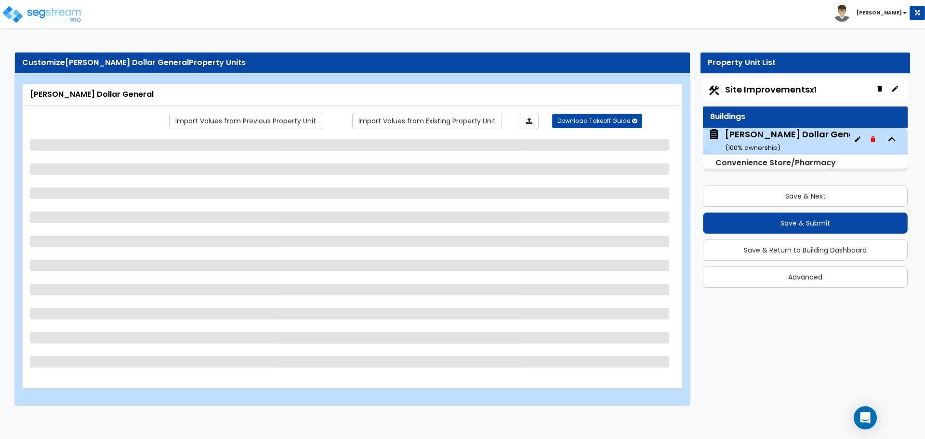
select select "8"
select select "2"
select select "3"
select select "6"
select select "2"
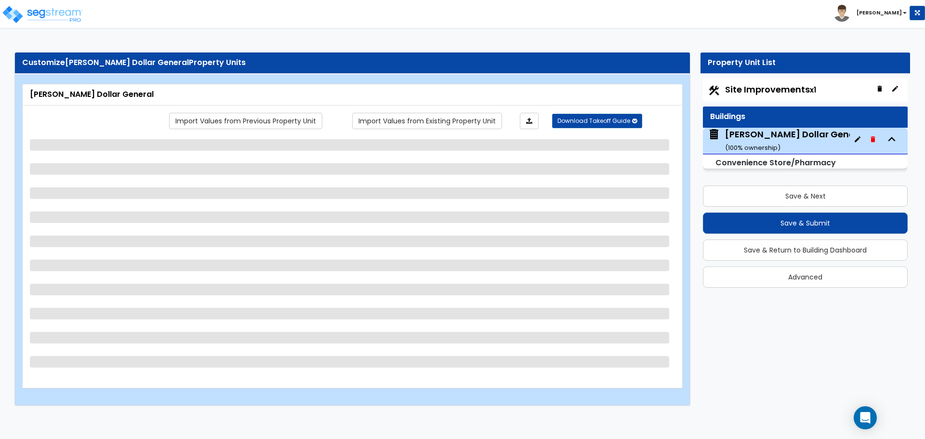
select select "1"
select select "2"
select select "1"
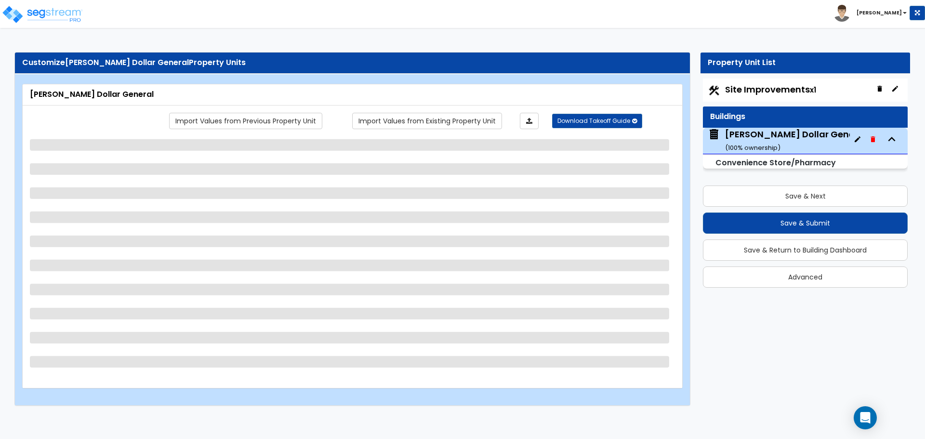
select select "2"
select select "1"
select select "3"
select select "1"
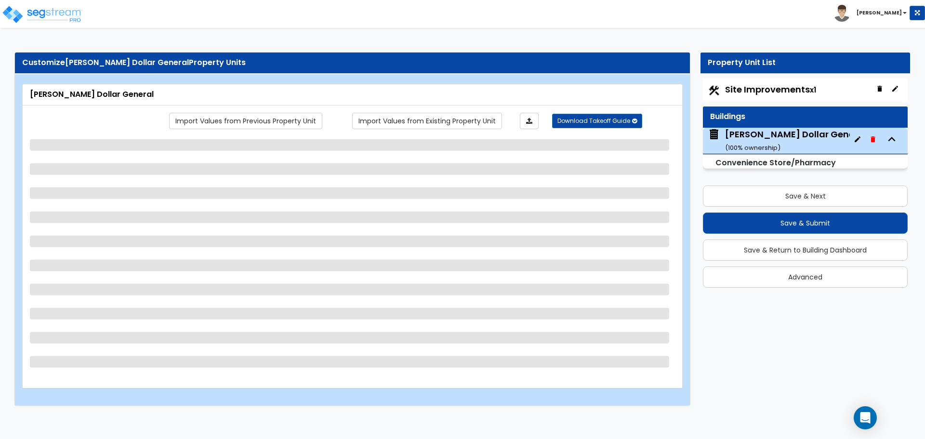
select select "1"
select select "3"
select select "1"
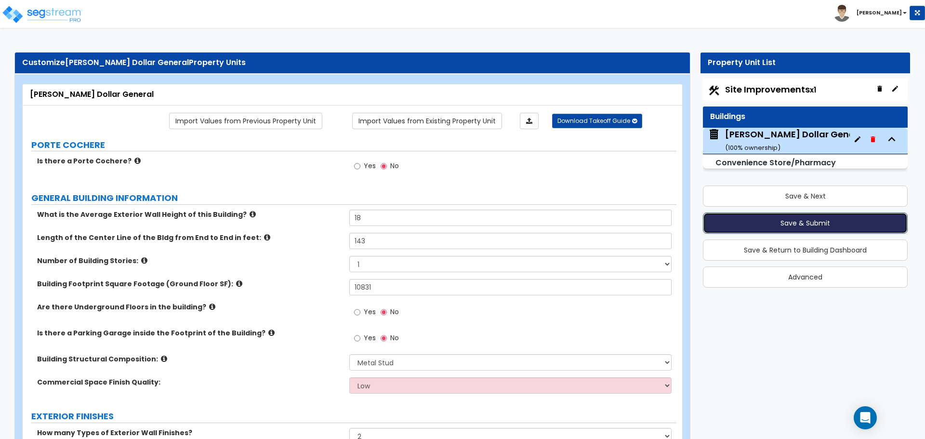
click at [816, 220] on button "Save & Submit" at bounding box center [805, 222] width 205 height 21
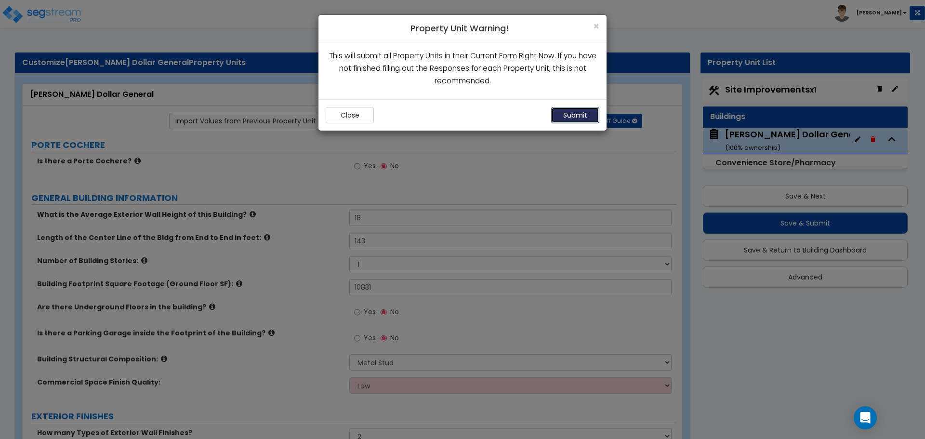
click at [584, 117] on button "Submit" at bounding box center [575, 115] width 48 height 16
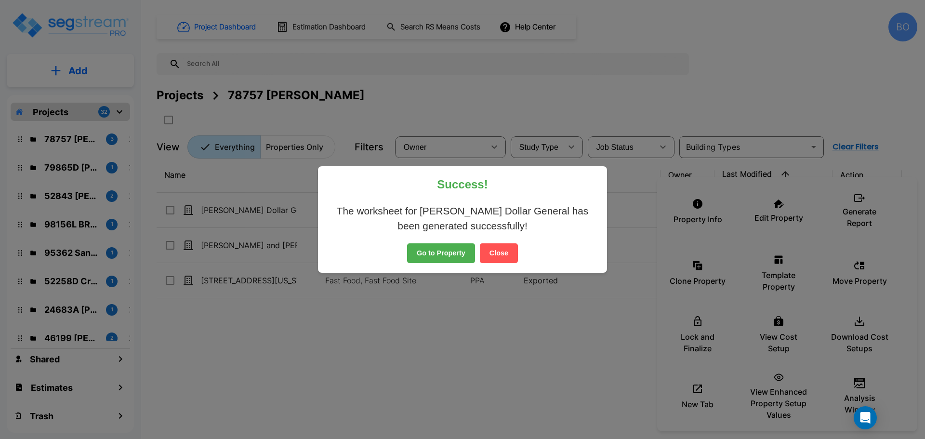
click at [506, 252] on button "Close" at bounding box center [499, 253] width 38 height 20
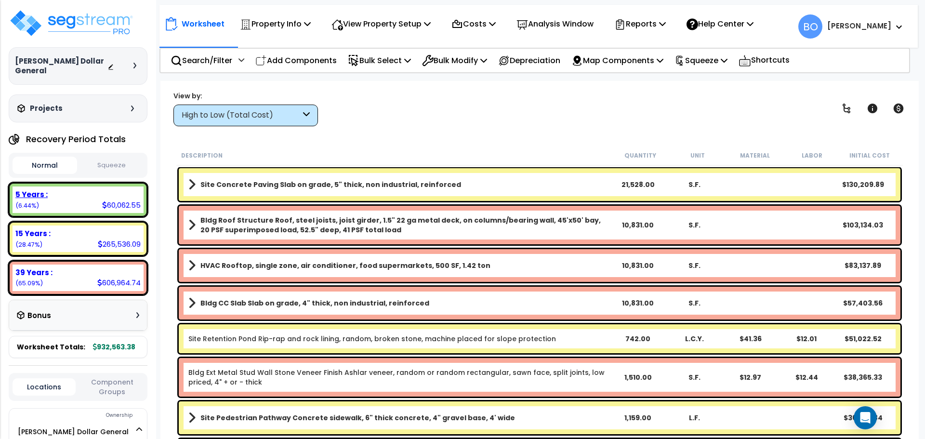
click at [80, 189] on div "5 Years :" at bounding box center [77, 194] width 125 height 10
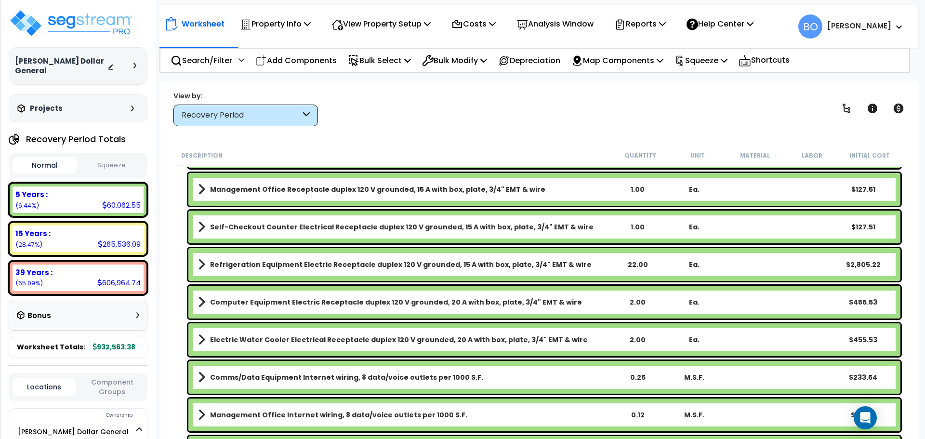
scroll to position [270, 0]
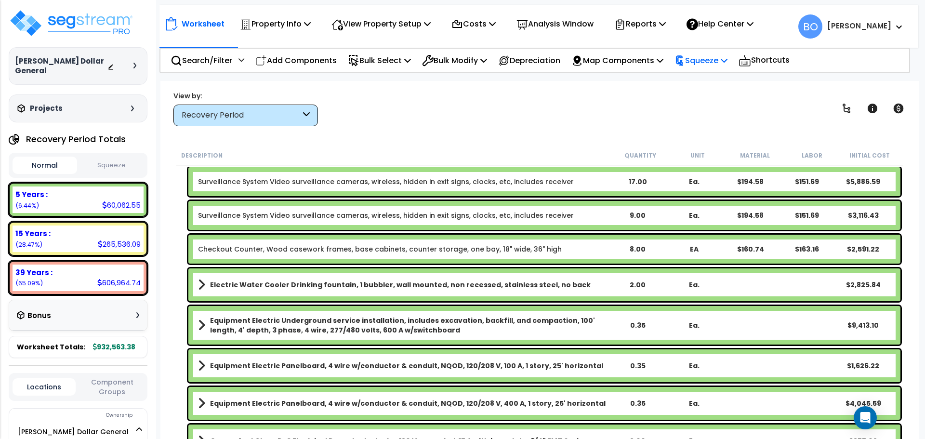
click at [727, 60] on icon at bounding box center [724, 60] width 7 height 8
click at [714, 82] on link "Squeeze" at bounding box center [717, 81] width 95 height 19
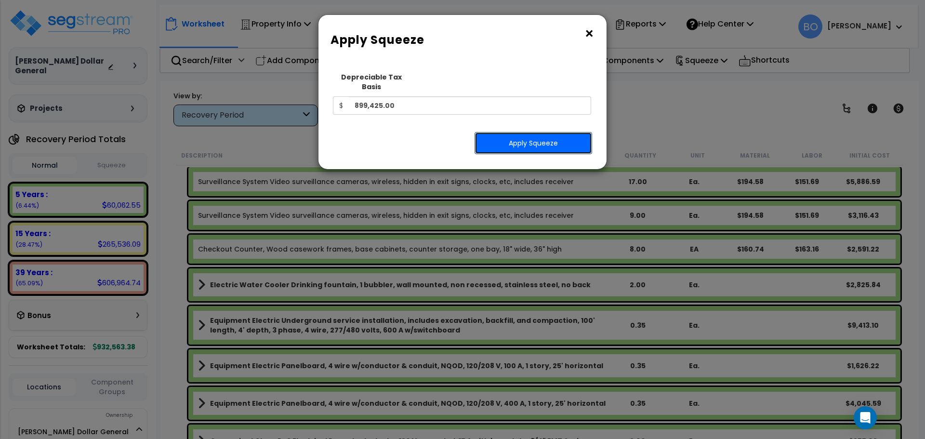
click at [546, 134] on button "Apply Squeeze" at bounding box center [533, 143] width 118 height 22
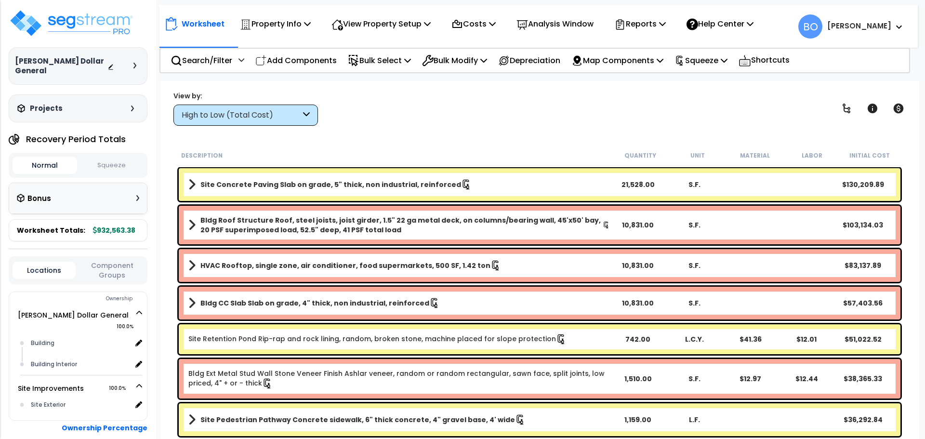
scroll to position [42, 0]
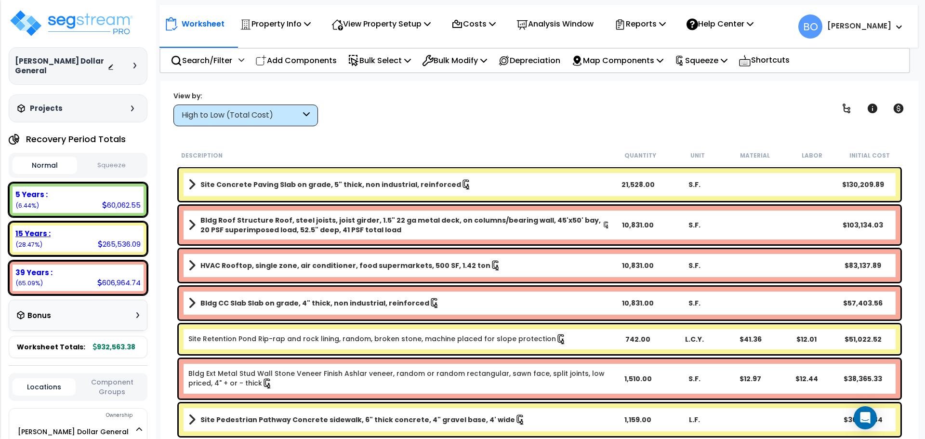
click at [71, 228] on div "15 Years :" at bounding box center [77, 233] width 125 height 10
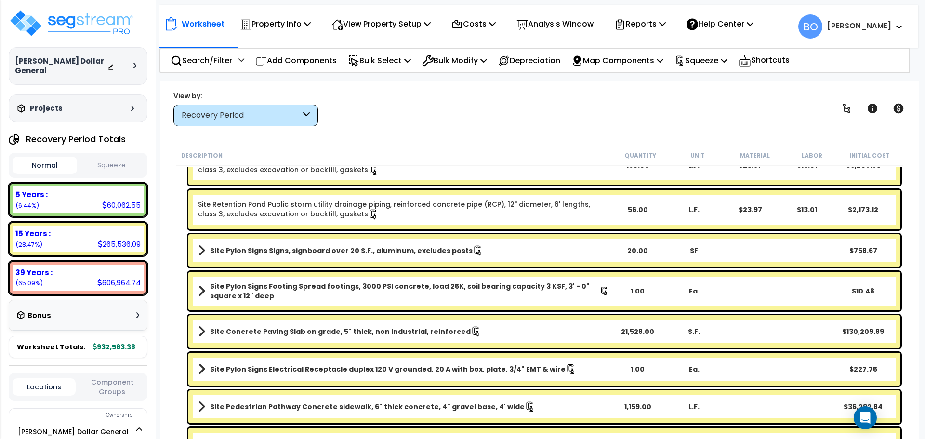
scroll to position [723, 0]
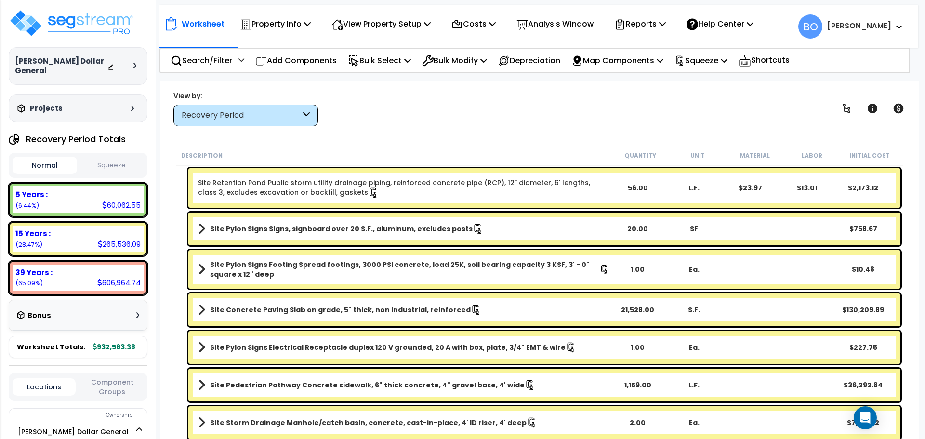
click at [358, 310] on b "Site Concrete Paving Slab on grade, 5" thick, non industrial, reinforced" at bounding box center [340, 310] width 261 height 10
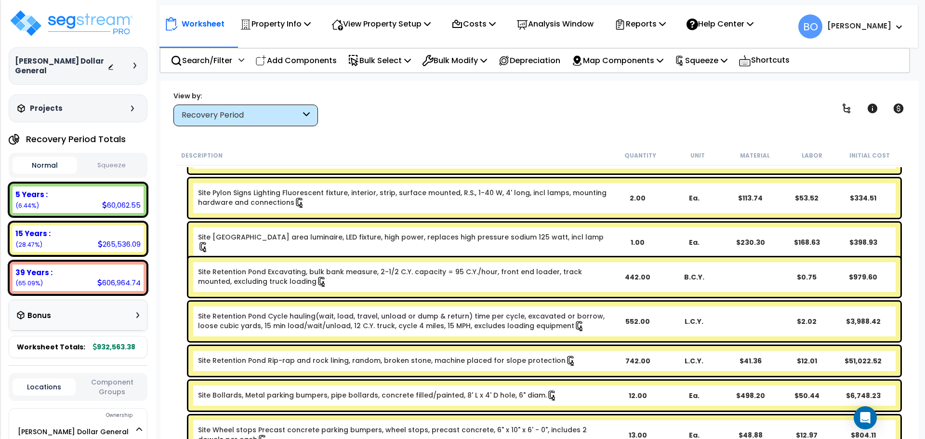
scroll to position [0, 0]
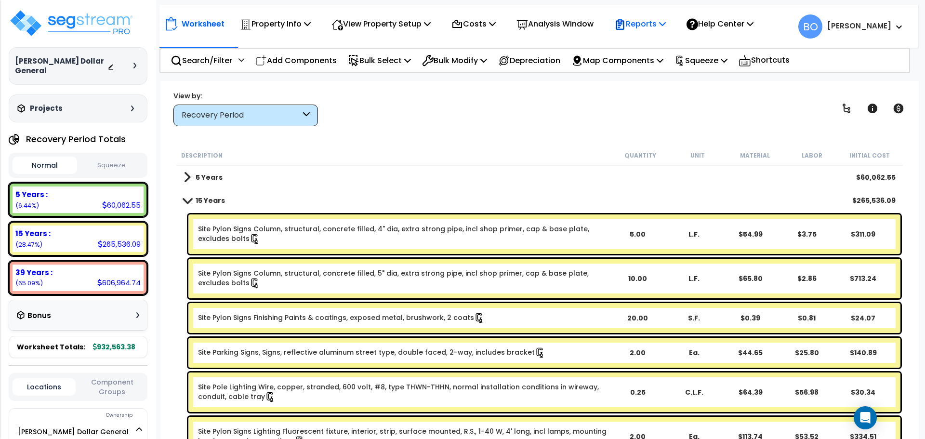
click at [666, 22] on icon at bounding box center [662, 24] width 7 height 8
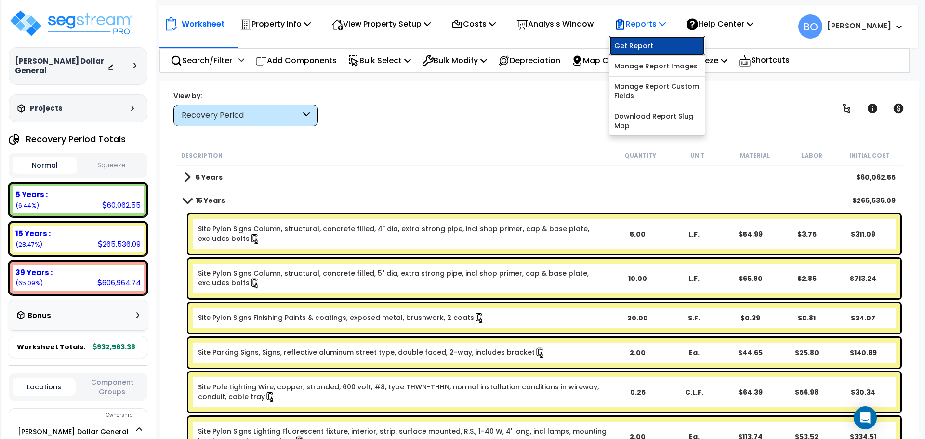
click at [651, 45] on link "Get Report" at bounding box center [656, 45] width 95 height 19
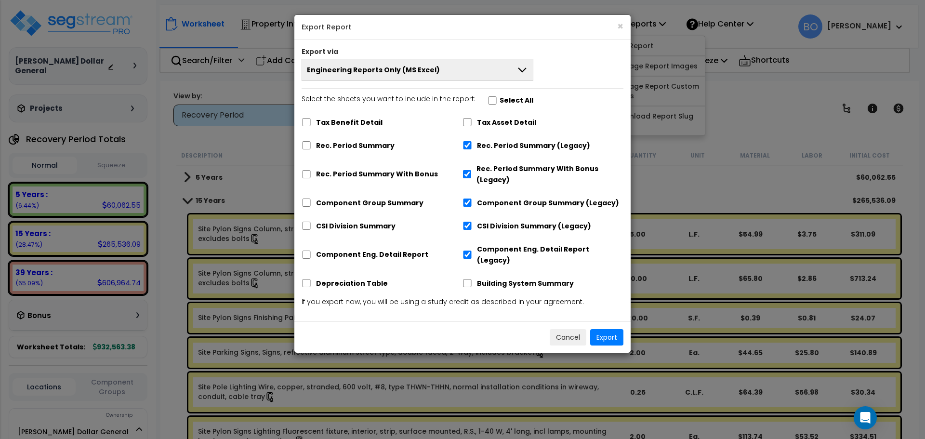
click at [363, 121] on label "Tax Benefit Detail" at bounding box center [349, 122] width 66 height 11
click at [311, 121] on input "Tax Benefit Detail" at bounding box center [307, 122] width 10 height 8
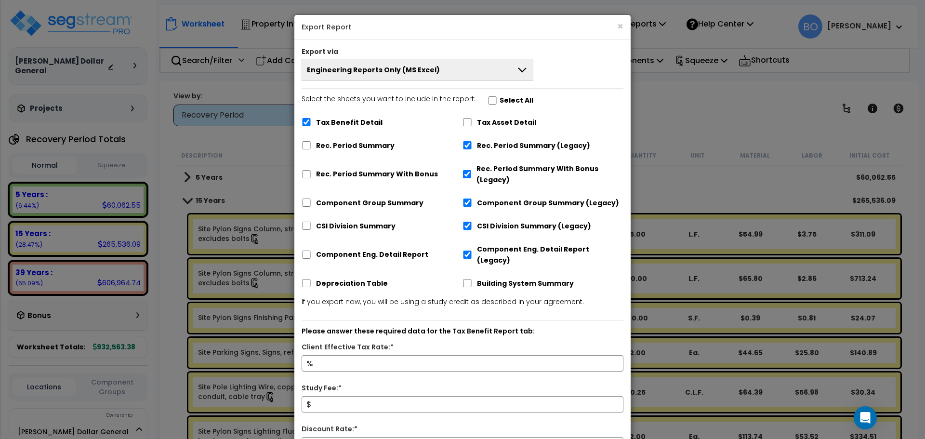
click at [352, 118] on label "Tax Benefit Detail" at bounding box center [349, 122] width 66 height 11
click at [311, 118] on input "Tax Benefit Detail" at bounding box center [307, 122] width 10 height 8
checkbox input "false"
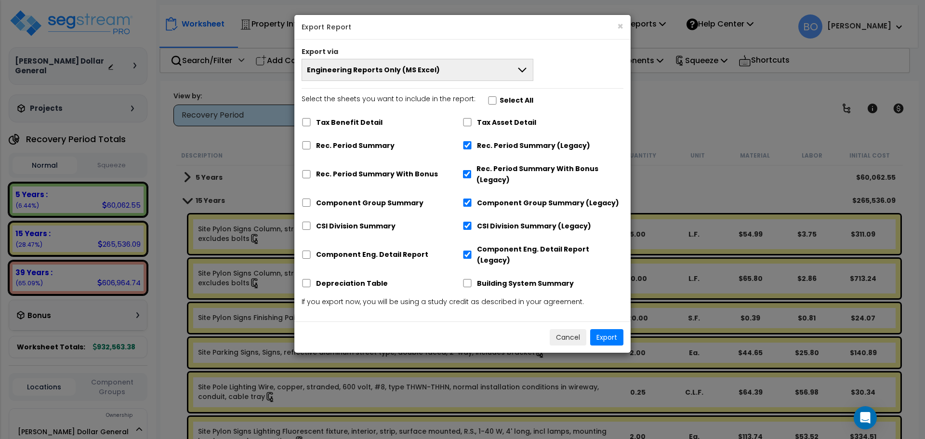
click at [348, 145] on label "Rec. Period Summary" at bounding box center [355, 145] width 79 height 11
click at [311, 145] on input "Rec. Period Summary" at bounding box center [307, 145] width 10 height 8
checkbox input "true"
checkbox input "false"
click at [356, 175] on label "Rec. Period Summary With Bonus" at bounding box center [377, 174] width 122 height 11
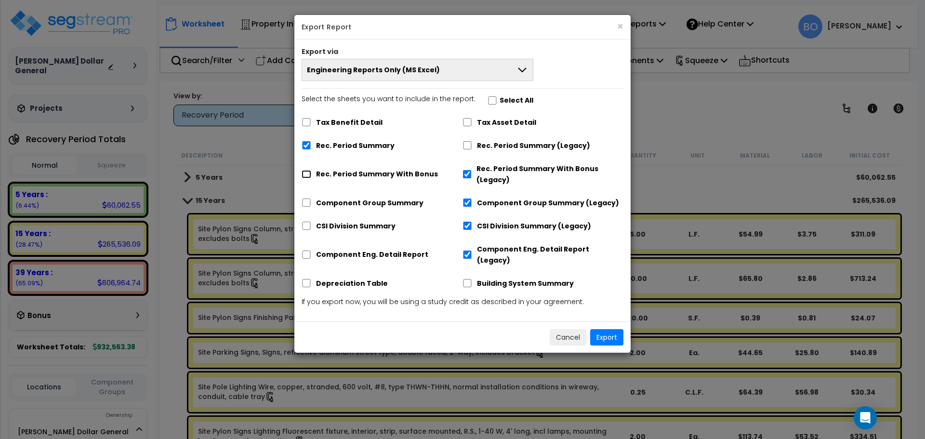
click at [311, 175] on input "Rec. Period Summary With Bonus" at bounding box center [307, 174] width 10 height 8
checkbox input "true"
checkbox input "false"
click at [356, 175] on label "Rec. Period Summary With Bonus" at bounding box center [377, 174] width 122 height 11
click at [311, 175] on input "Rec. Period Summary With Bonus" at bounding box center [307, 174] width 10 height 8
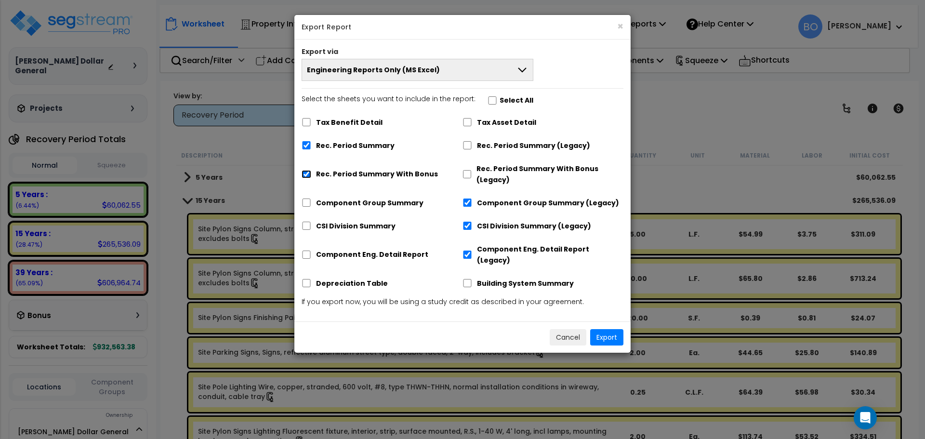
checkbox input "false"
click at [360, 199] on label "Component Group Summary" at bounding box center [369, 202] width 107 height 11
click at [311, 199] on input "Component Group Summary" at bounding box center [307, 202] width 10 height 8
checkbox input "true"
checkbox input "false"
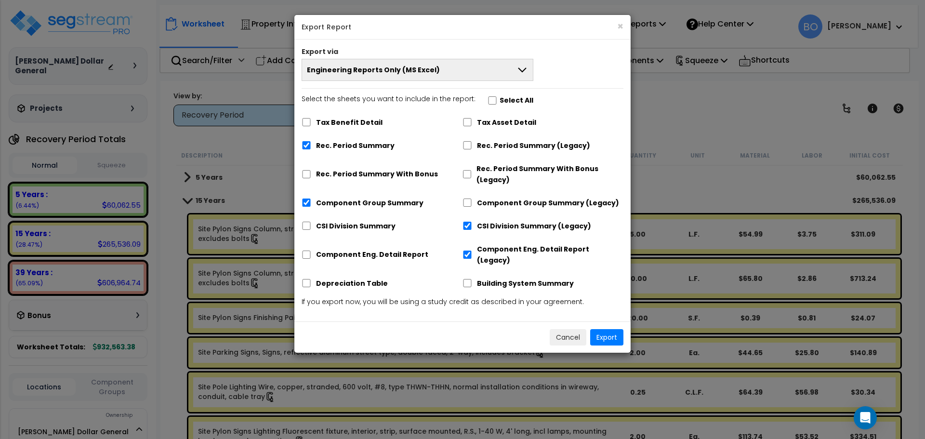
drag, startPoint x: 356, startPoint y: 223, endPoint x: 356, endPoint y: 231, distance: 7.7
click at [356, 223] on label "CSI Division Summary" at bounding box center [355, 226] width 79 height 11
click at [359, 250] on label "Component Eng. Detail Report" at bounding box center [372, 255] width 112 height 11
click at [311, 251] on input "Component Eng. Detail Report" at bounding box center [307, 255] width 10 height 8
checkbox input "true"
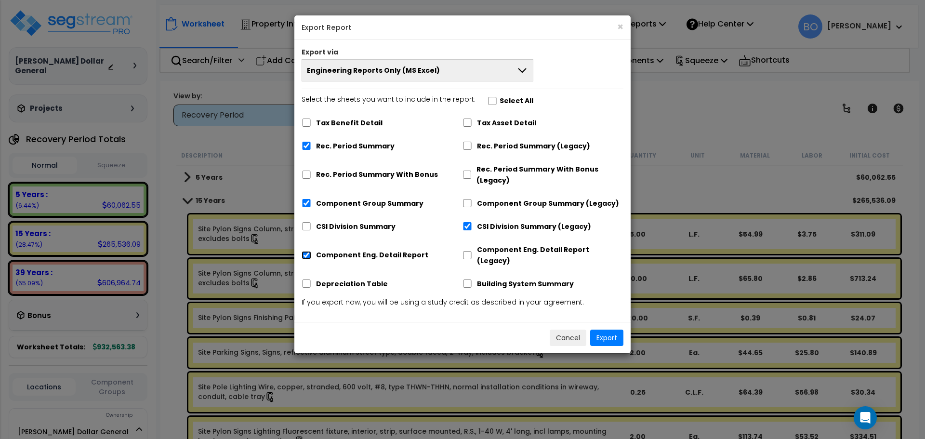
checkbox input "false"
click at [356, 227] on label "CSI Division Summary" at bounding box center [355, 226] width 79 height 11
click at [311, 227] on input "CSI Division Summary" at bounding box center [307, 226] width 10 height 8
checkbox input "true"
checkbox input "false"
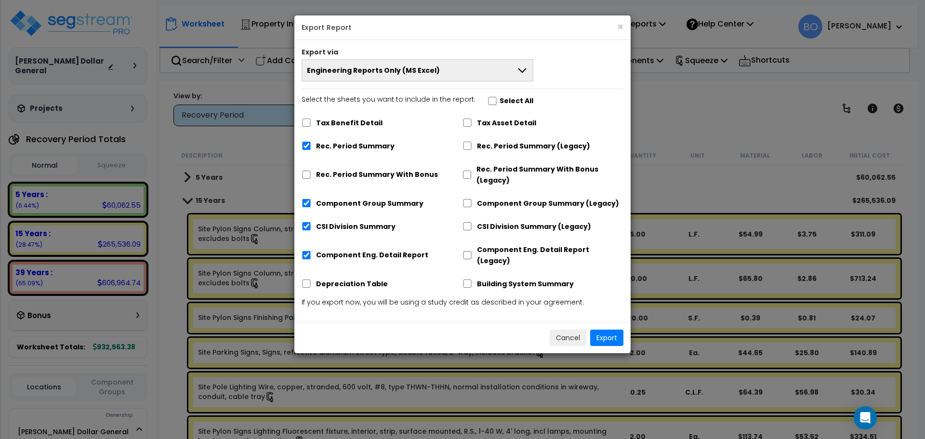
click at [357, 278] on label "Depreciation Table" at bounding box center [352, 283] width 72 height 11
click at [311, 279] on input "Depreciation Table" at bounding box center [307, 283] width 10 height 8
checkbox input "true"
click at [487, 118] on label "Tax Asset Detail" at bounding box center [506, 123] width 59 height 11
click at [472, 118] on input "Tax Asset Detail" at bounding box center [467, 122] width 10 height 8
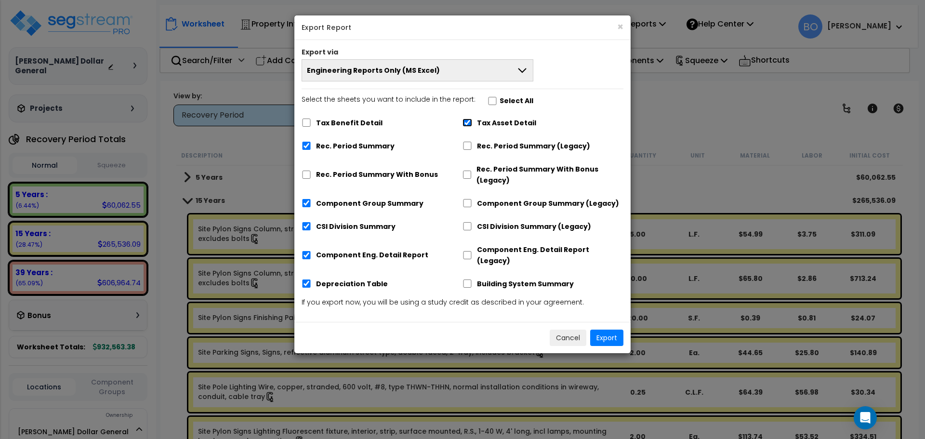
click at [464, 124] on input "Tax Asset Detail" at bounding box center [467, 122] width 10 height 8
checkbox input "false"
click at [522, 74] on icon at bounding box center [522, 71] width 12 height 12
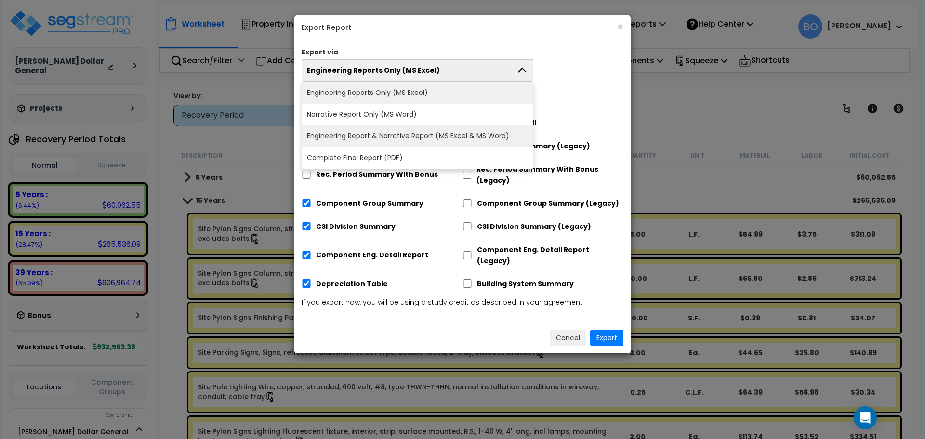
click at [497, 134] on li "Engineering Report & Narrative Report (MS Excel & MS Word)" at bounding box center [417, 136] width 231 height 22
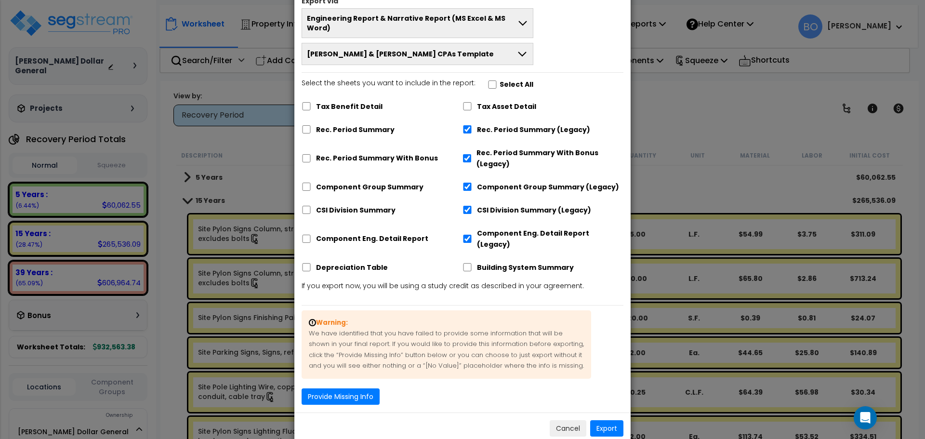
scroll to position [52, 0]
click at [357, 388] on button "Provide Missing Info" at bounding box center [341, 396] width 78 height 16
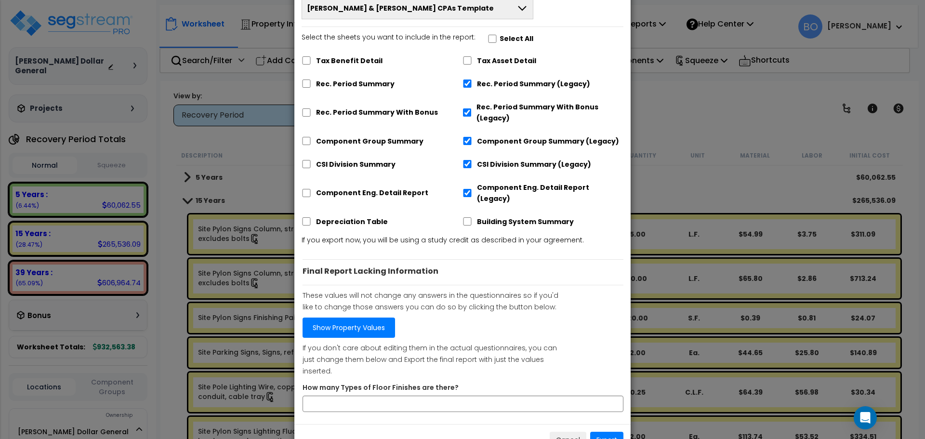
scroll to position [97, 0]
click at [373, 78] on label "Rec. Period Summary" at bounding box center [355, 83] width 79 height 11
click at [311, 79] on input "Rec. Period Summary" at bounding box center [307, 83] width 10 height 8
checkbox input "true"
checkbox input "false"
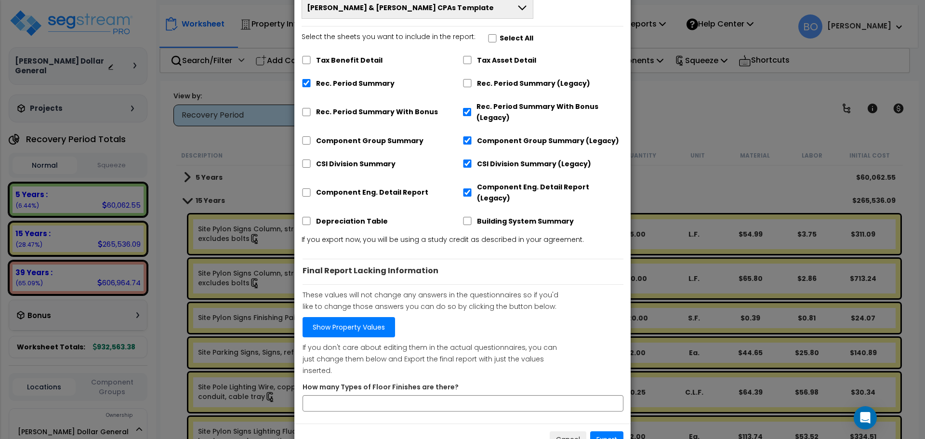
click at [371, 135] on label "Component Group Summary" at bounding box center [369, 140] width 107 height 11
click at [311, 136] on input "Component Group Summary" at bounding box center [307, 140] width 10 height 8
checkbox input "true"
checkbox input "false"
drag, startPoint x: 466, startPoint y: 104, endPoint x: 472, endPoint y: 114, distance: 11.6
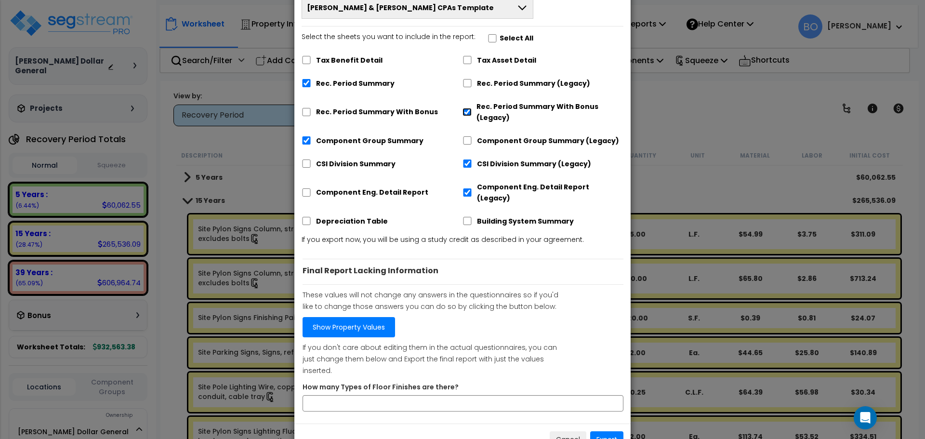
click at [466, 108] on input "Rec. Period Summary With Bonus (Legacy)" at bounding box center [466, 112] width 9 height 8
checkbox input "false"
click at [366, 158] on label "CSI Division Summary" at bounding box center [355, 163] width 79 height 11
click at [311, 159] on input "CSI Division Summary" at bounding box center [307, 163] width 10 height 8
checkbox input "true"
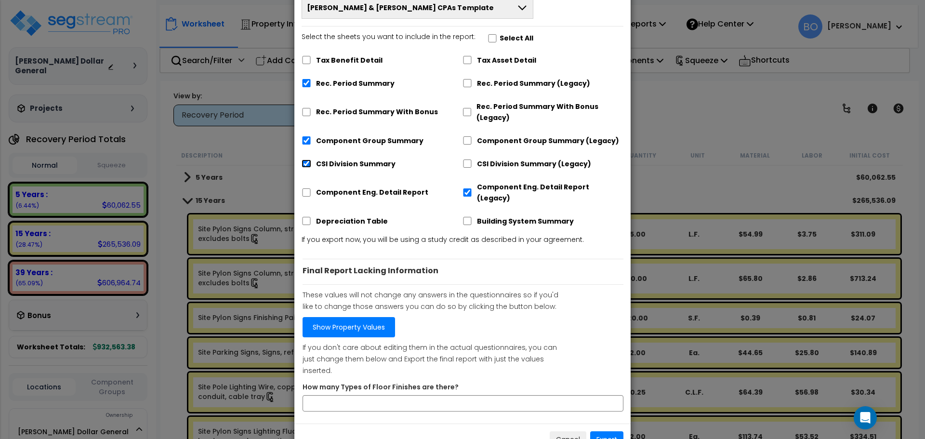
checkbox input "false"
click at [367, 187] on label "Component Eng. Detail Report" at bounding box center [372, 192] width 112 height 11
click at [311, 188] on input "Component Eng. Detail Report" at bounding box center [307, 192] width 10 height 8
checkbox input "true"
checkbox input "false"
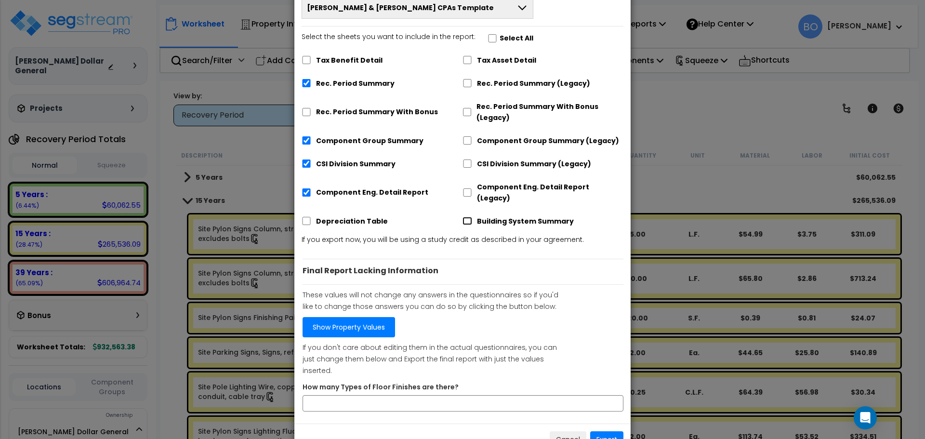
click at [467, 217] on input "Building System Summary" at bounding box center [467, 221] width 10 height 8
checkbox input "true"
click at [615, 431] on button "Export" at bounding box center [606, 439] width 33 height 16
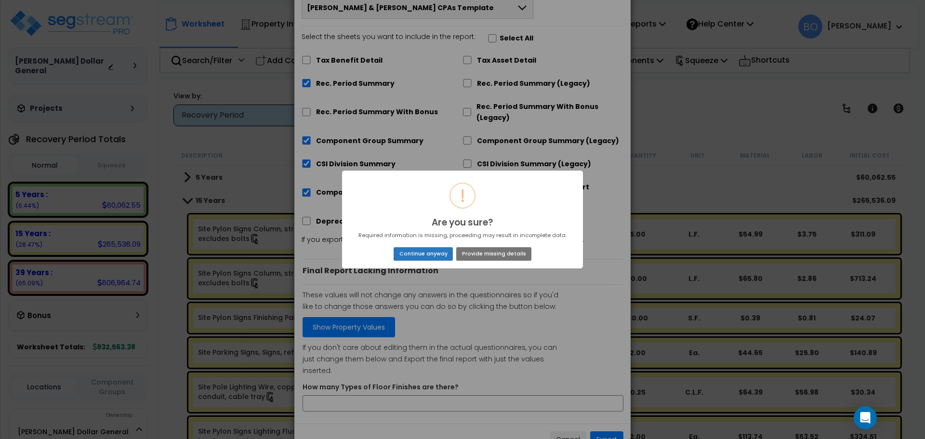
click at [431, 254] on button "Continue anyway" at bounding box center [423, 253] width 59 height 13
